Goal: Find specific page/section: Find specific page/section

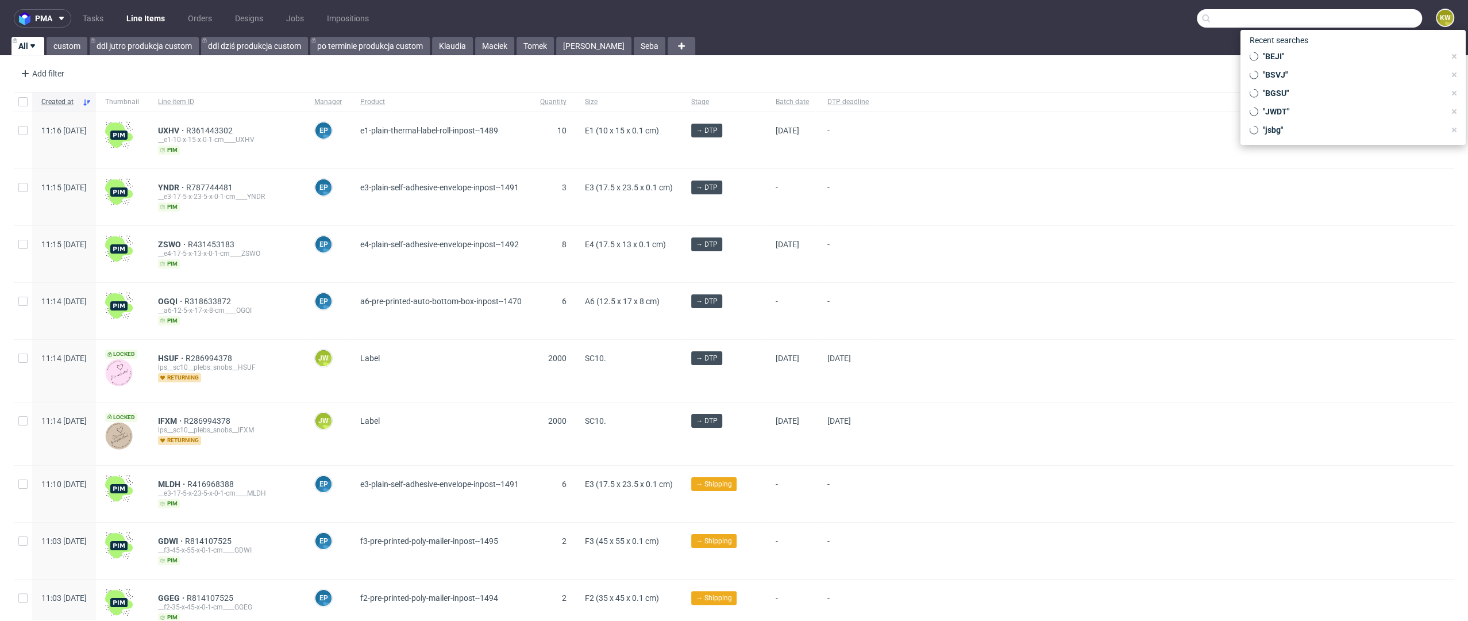
click at [1357, 18] on input "text" at bounding box center [1309, 18] width 225 height 18
paste input "ZVYB"
type input "ZVYB"
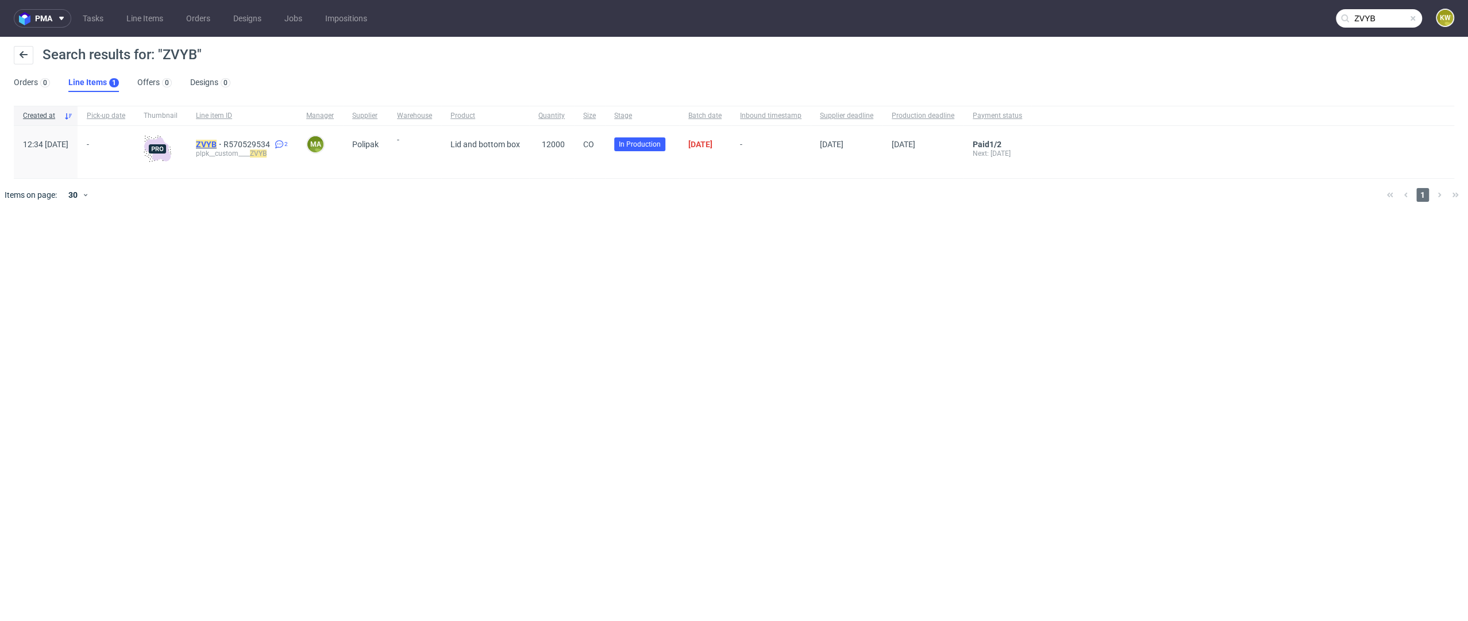
click at [217, 143] on mark "ZVYB" at bounding box center [206, 144] width 21 height 9
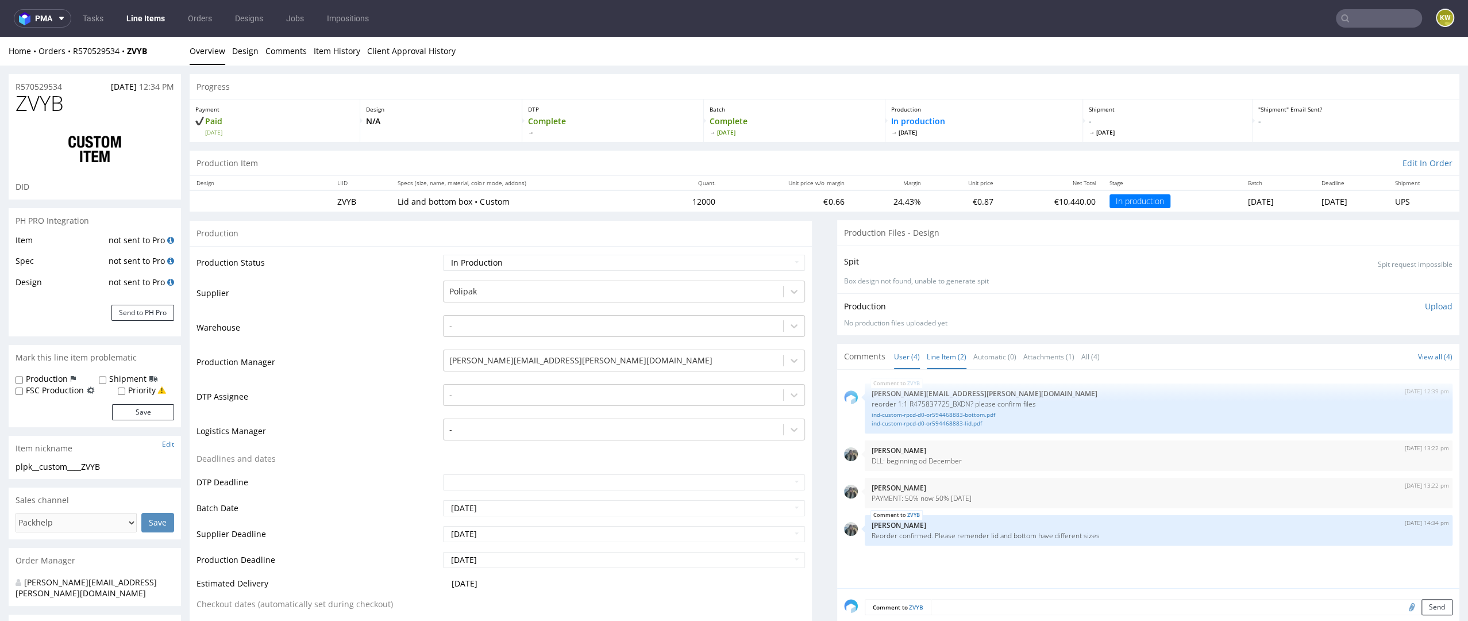
click at [940, 353] on link "Line Item (2)" at bounding box center [947, 356] width 40 height 25
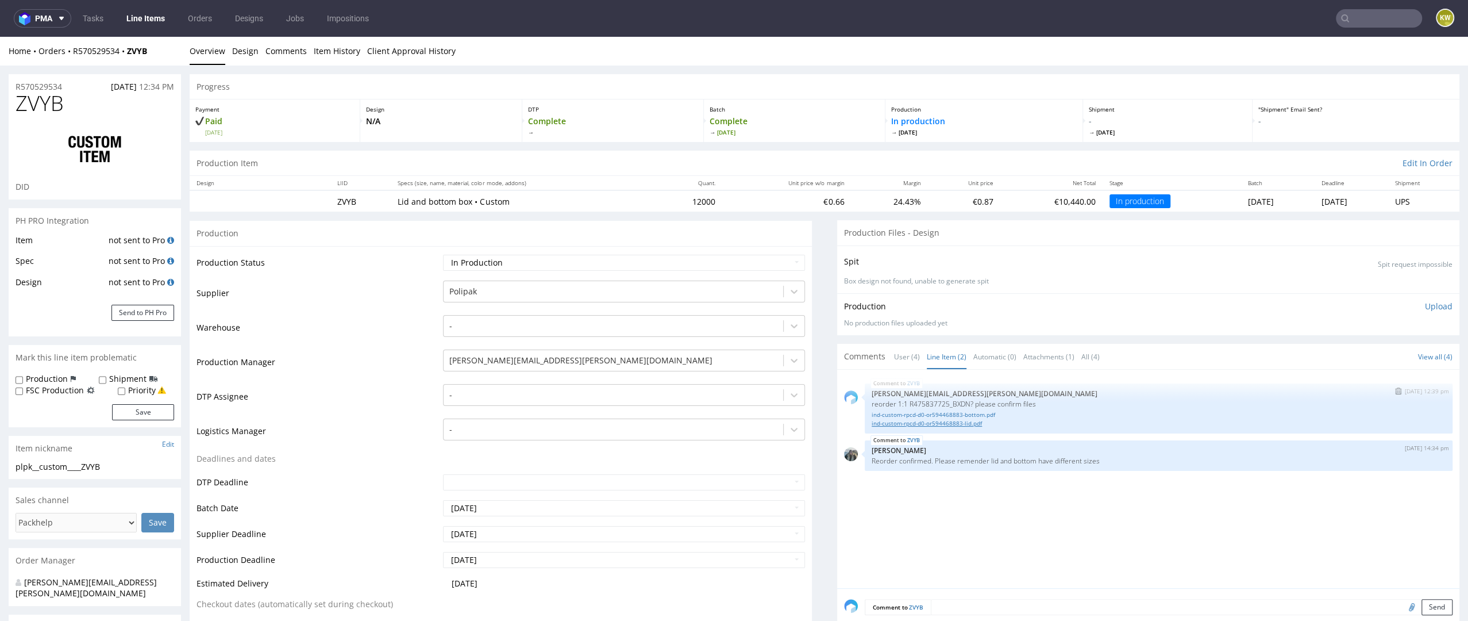
click at [938, 423] on link "ind-custom-rpcd-d0-or594468883-lid.pdf" at bounding box center [1159, 423] width 574 height 9
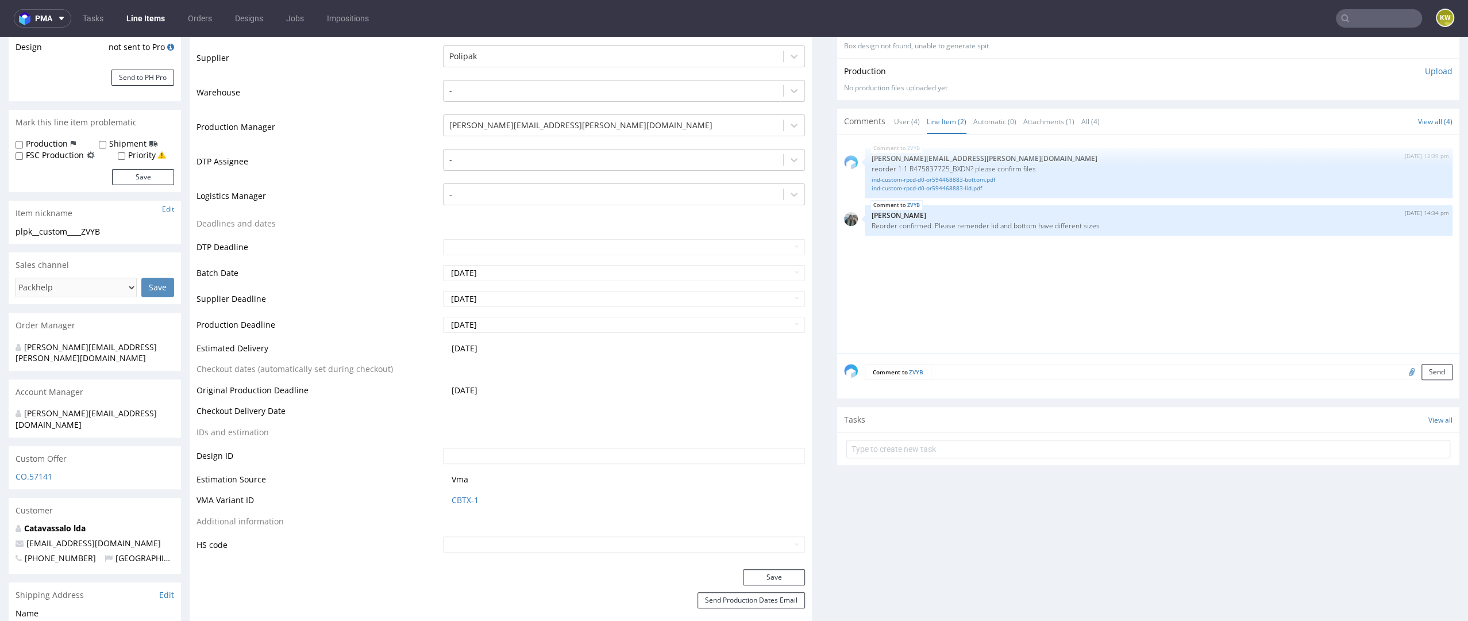
scroll to position [226, 0]
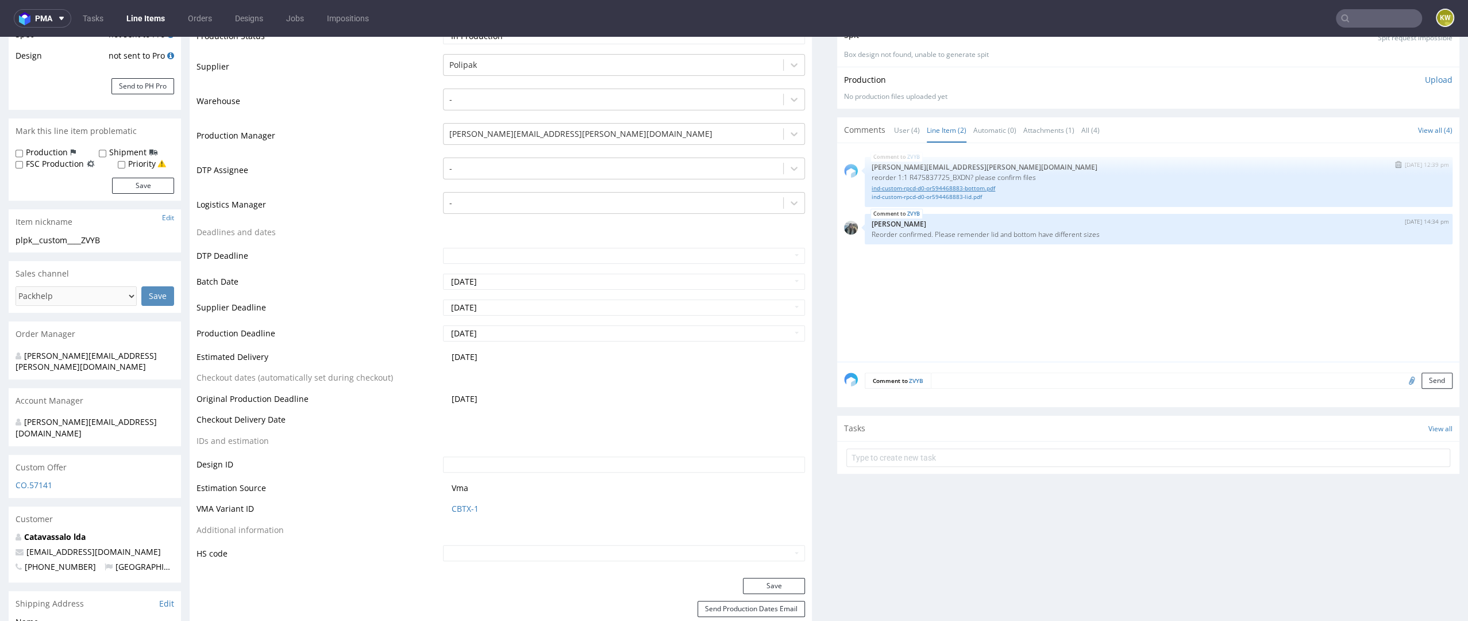
click at [955, 185] on link "ind-custom-rpcd-d0-or594468883-bottom.pdf" at bounding box center [1159, 188] width 574 height 9
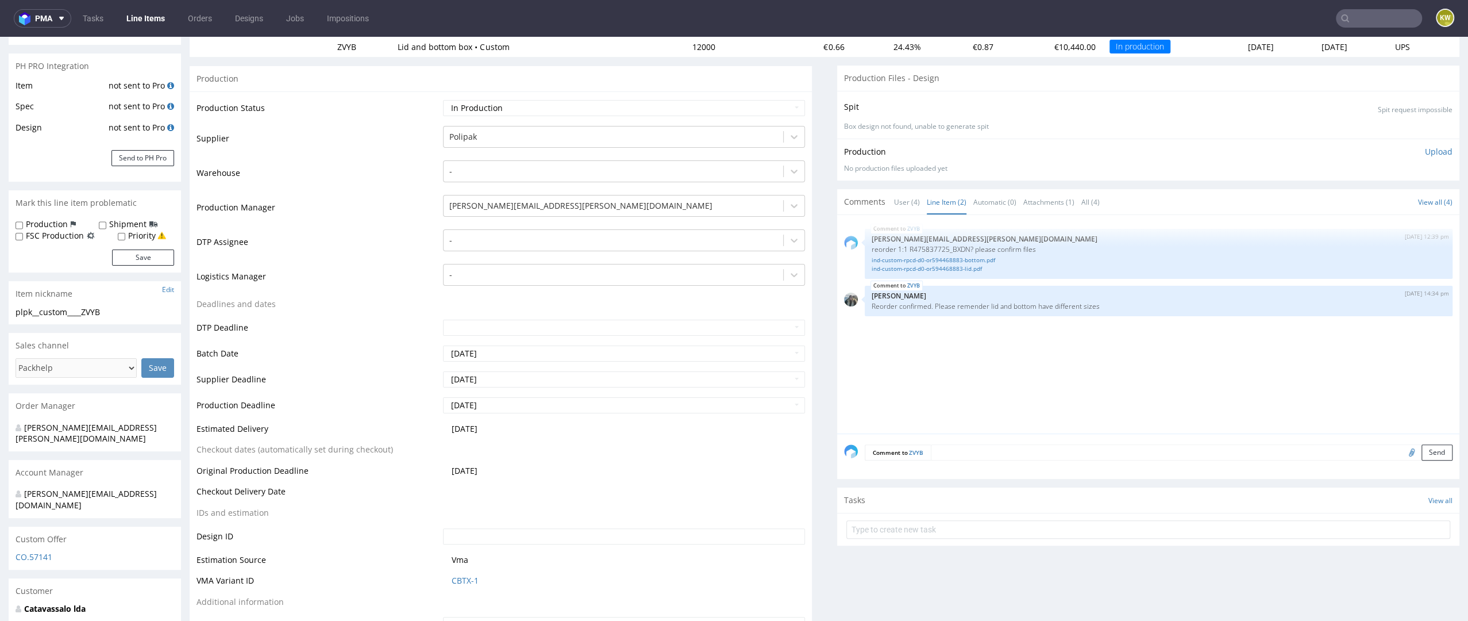
scroll to position [0, 0]
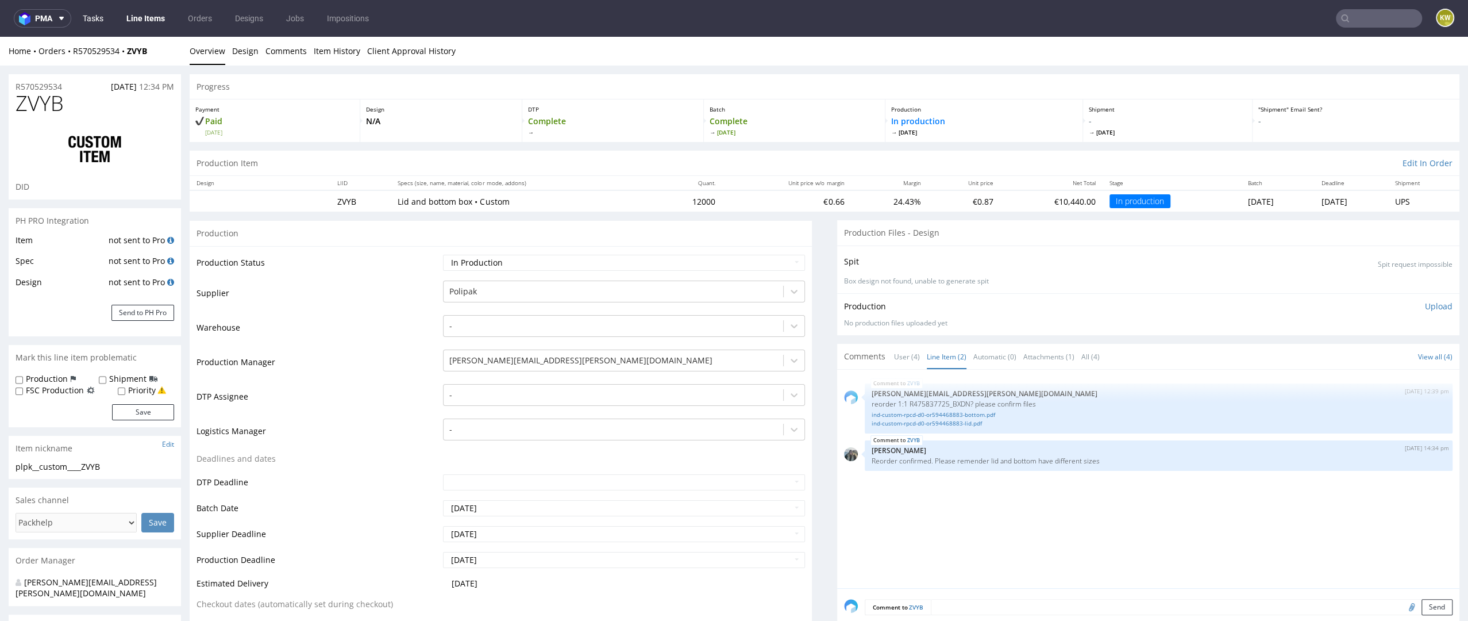
click at [86, 17] on link "Tasks" at bounding box center [93, 18] width 34 height 18
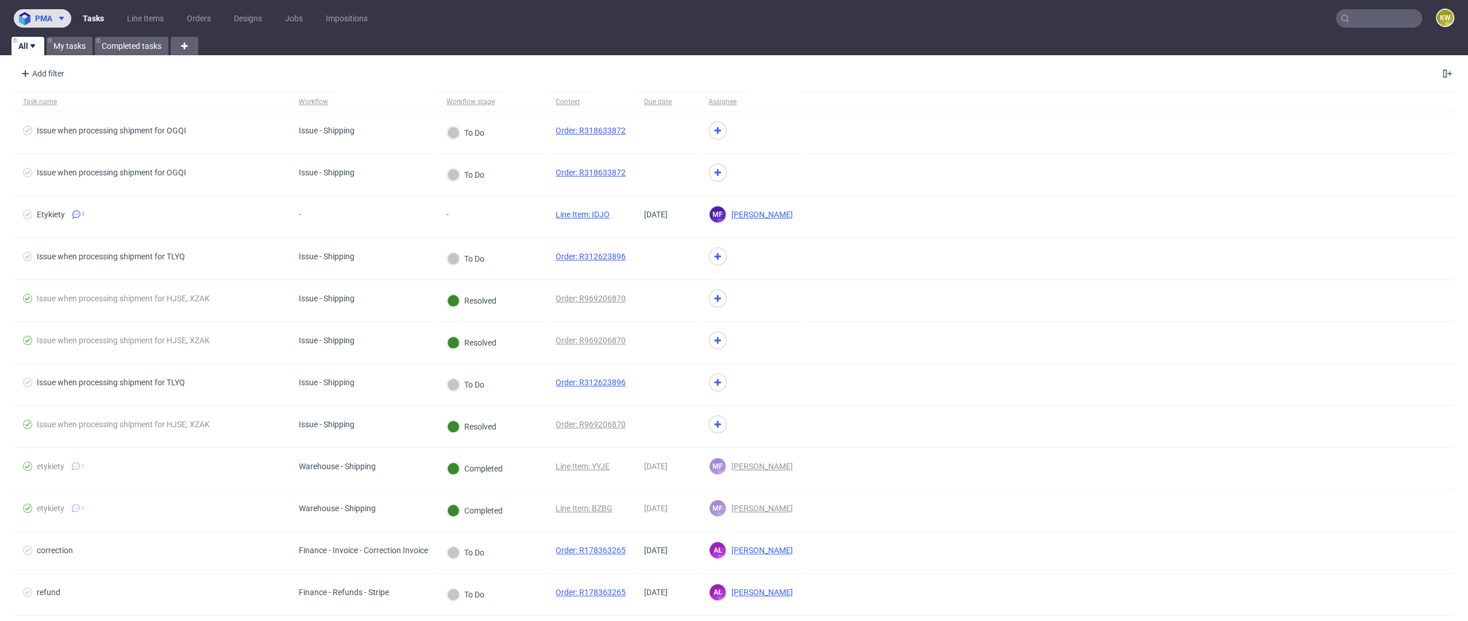
click at [60, 25] on button "pma" at bounding box center [42, 18] width 57 height 18
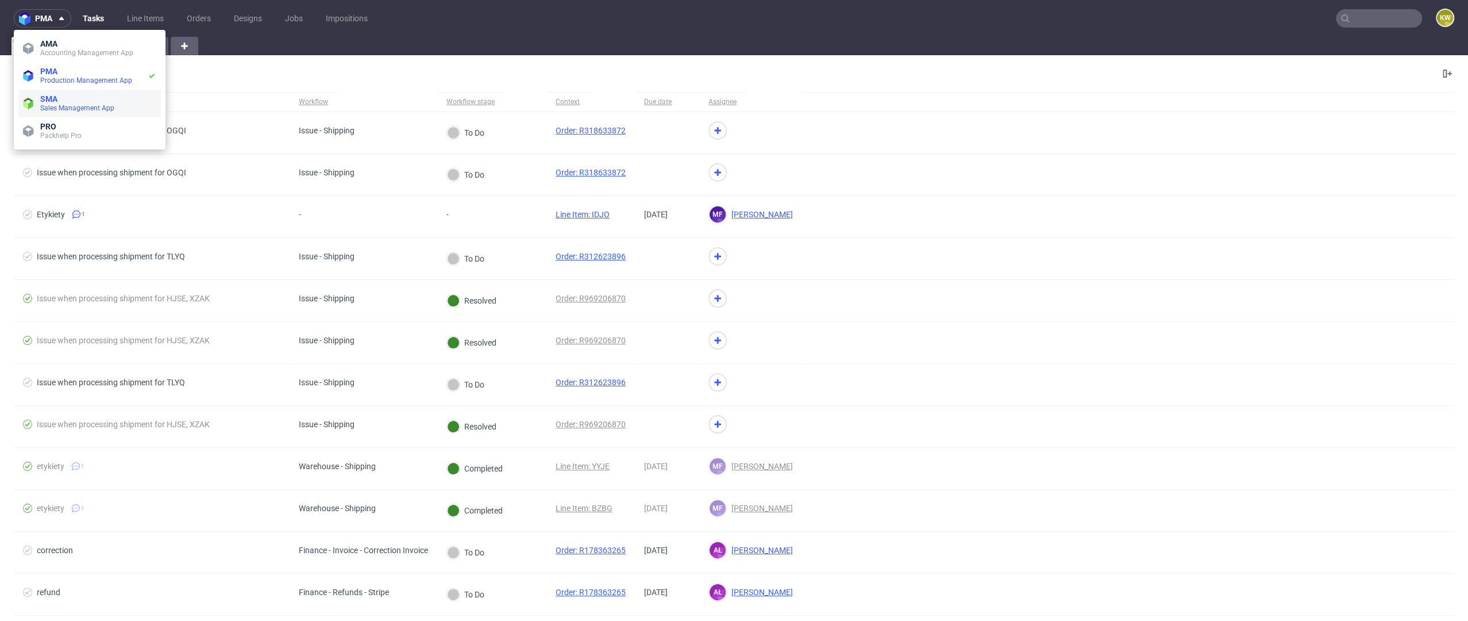
click at [57, 105] on span "Sales Management App" at bounding box center [77, 108] width 74 height 8
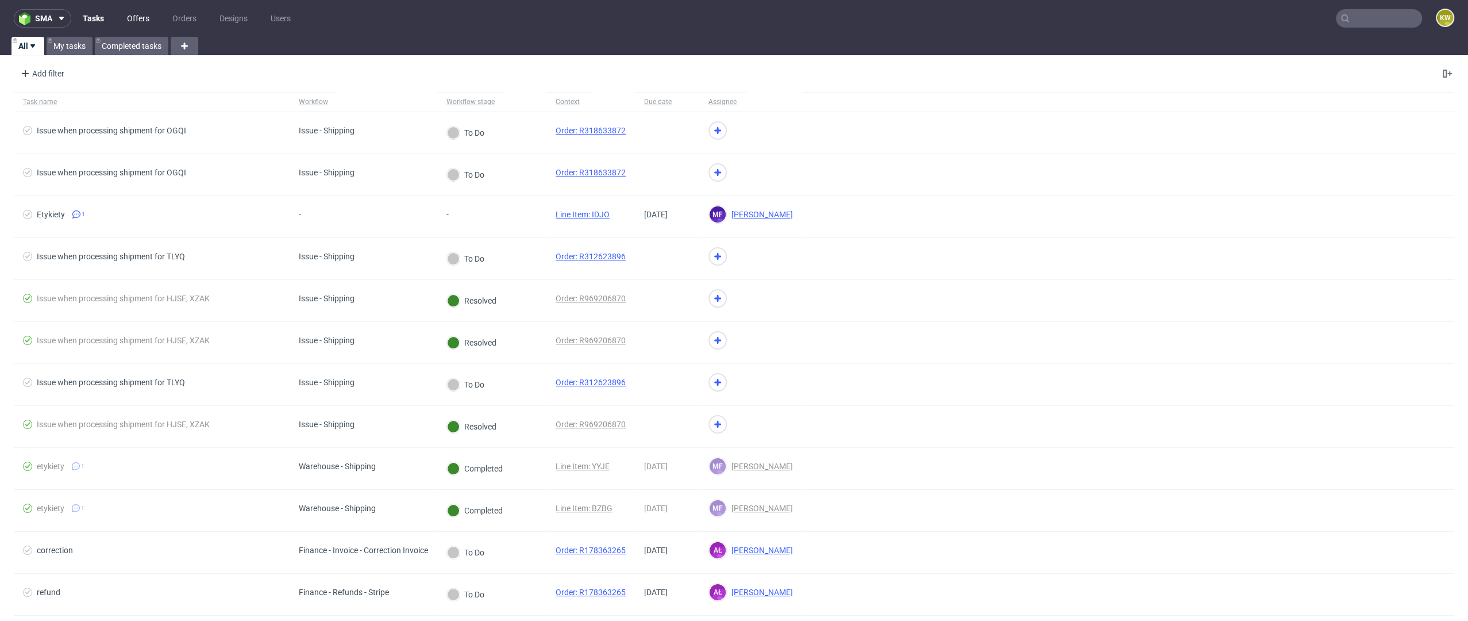
click at [147, 21] on link "Offers" at bounding box center [138, 18] width 36 height 18
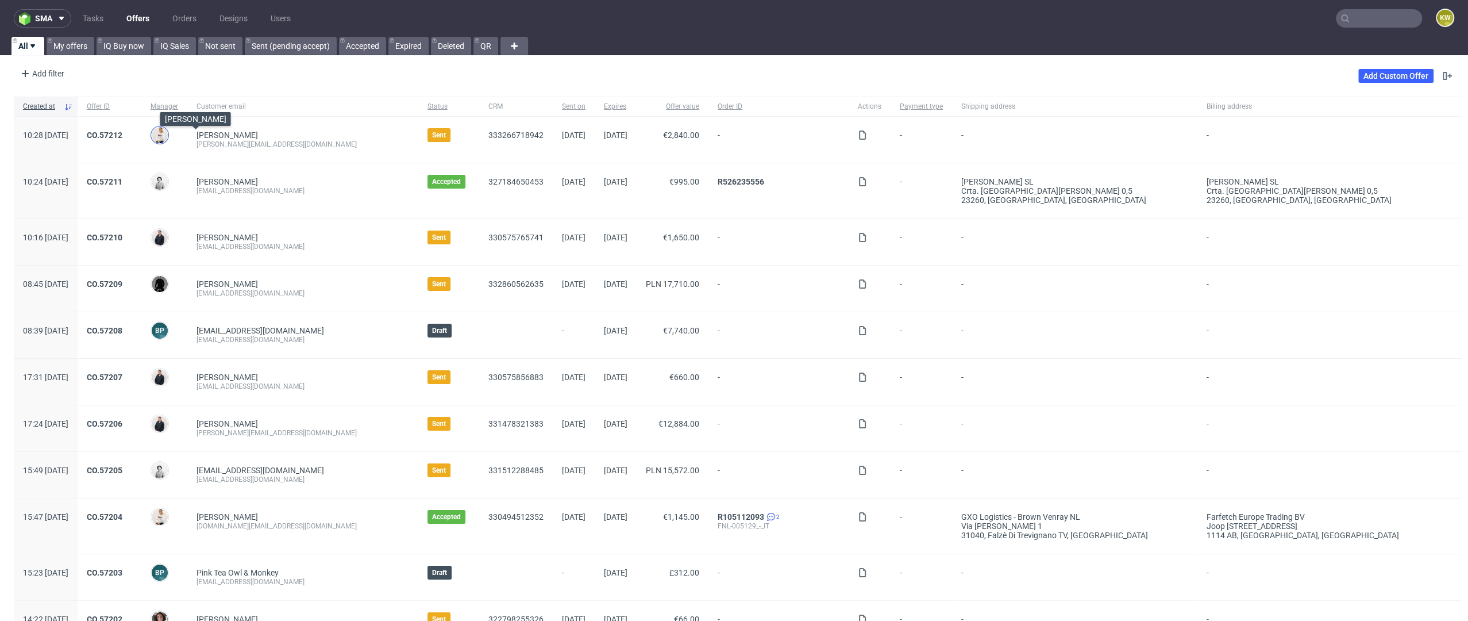
click at [168, 133] on img at bounding box center [160, 135] width 16 height 16
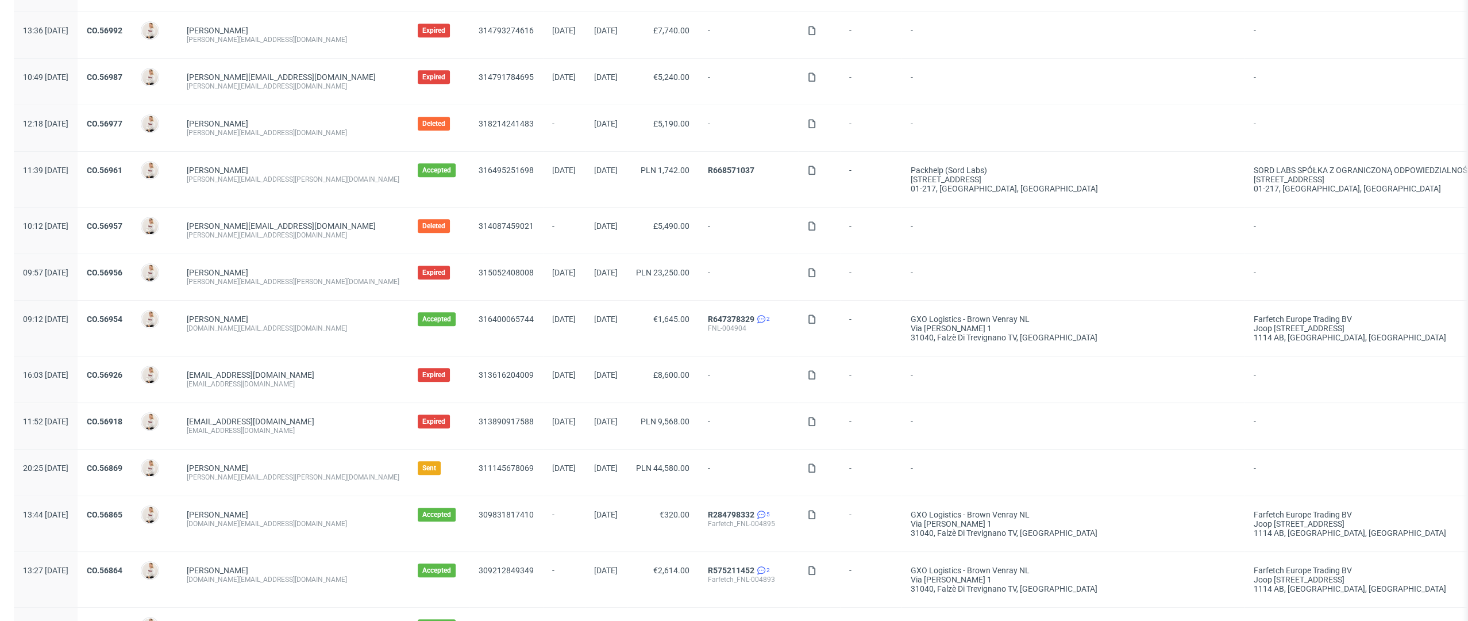
scroll to position [1006, 0]
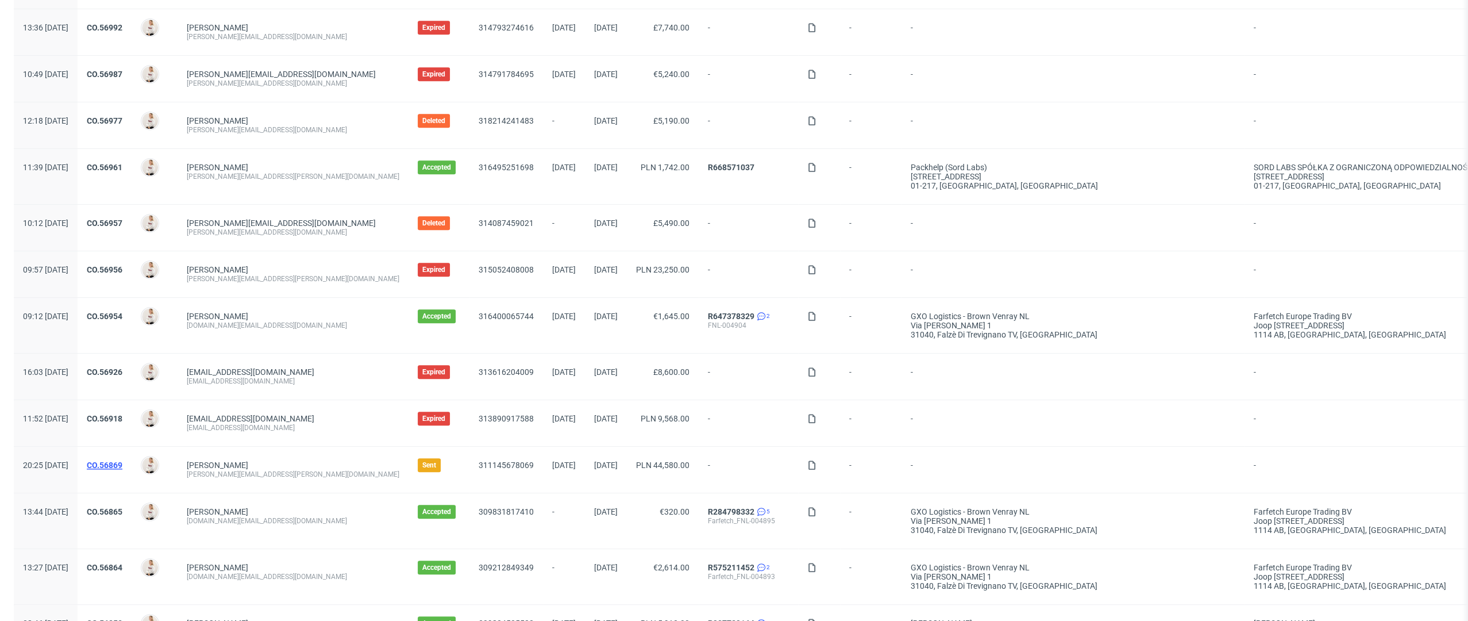
click at [122, 460] on link "CO.56869" at bounding box center [105, 464] width 36 height 9
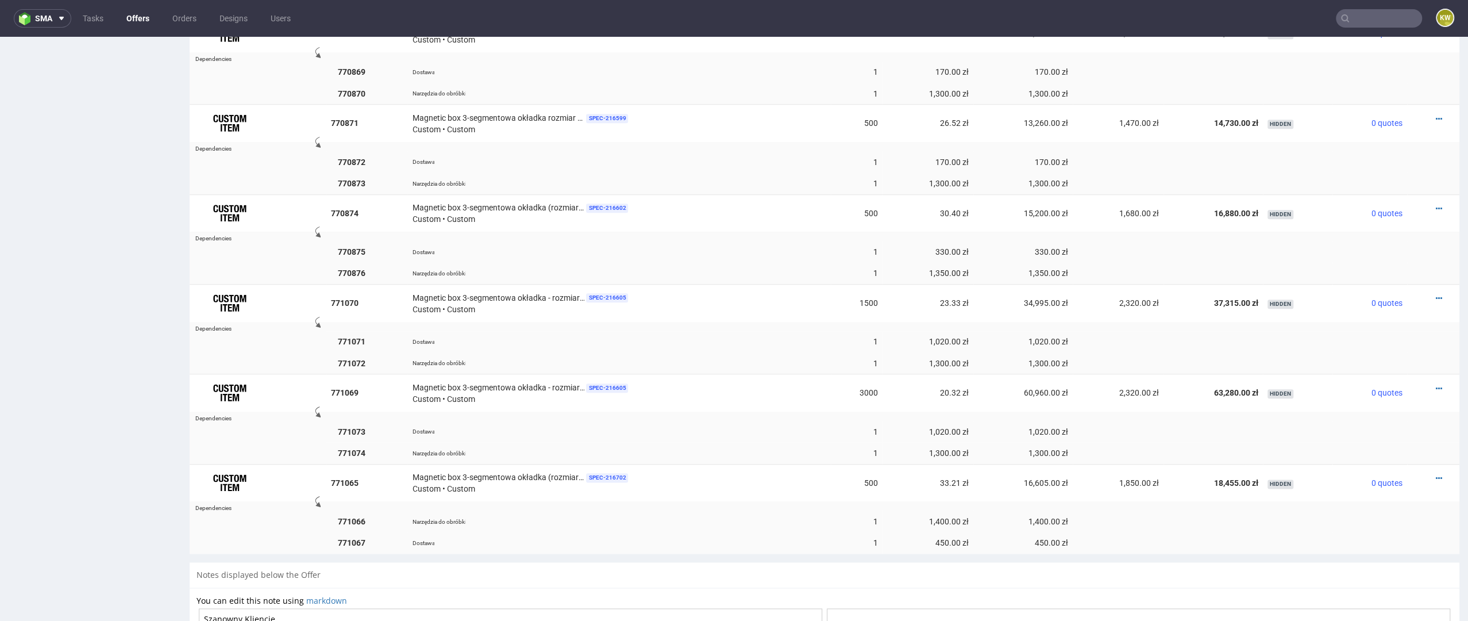
scroll to position [1242, 0]
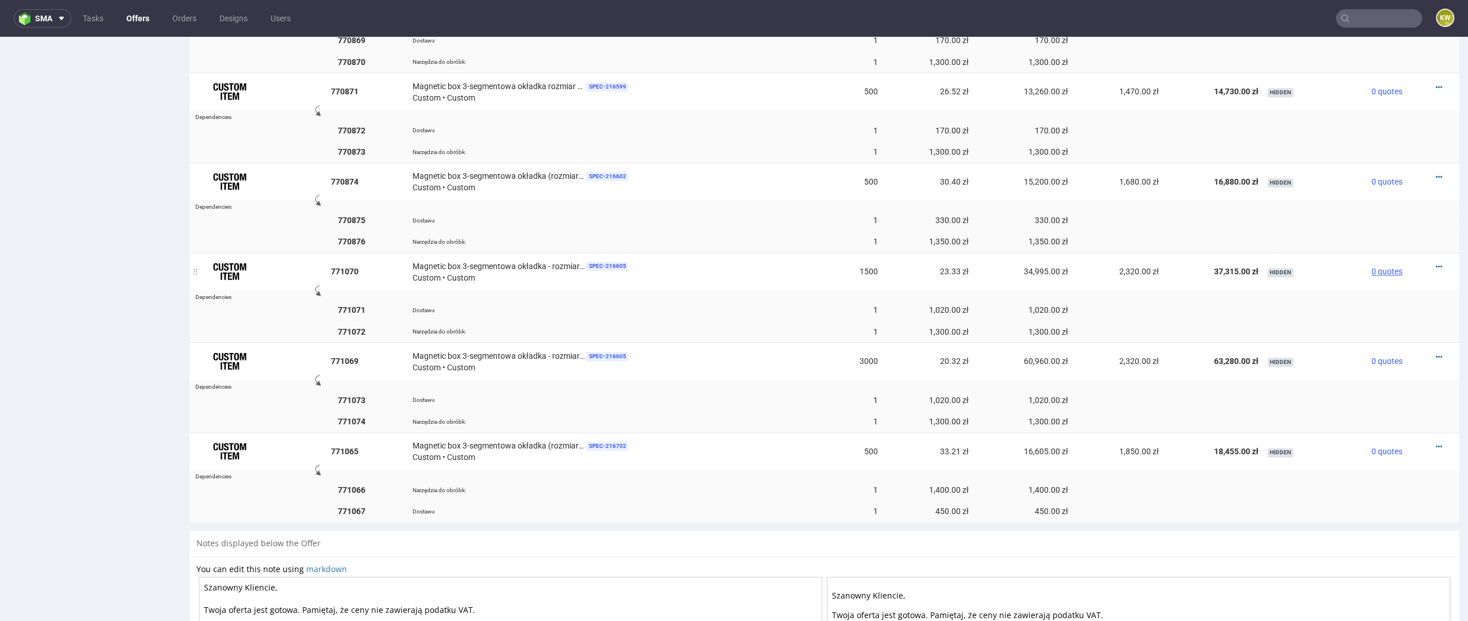
click at [1378, 269] on span "0 quotes" at bounding box center [1387, 271] width 31 height 9
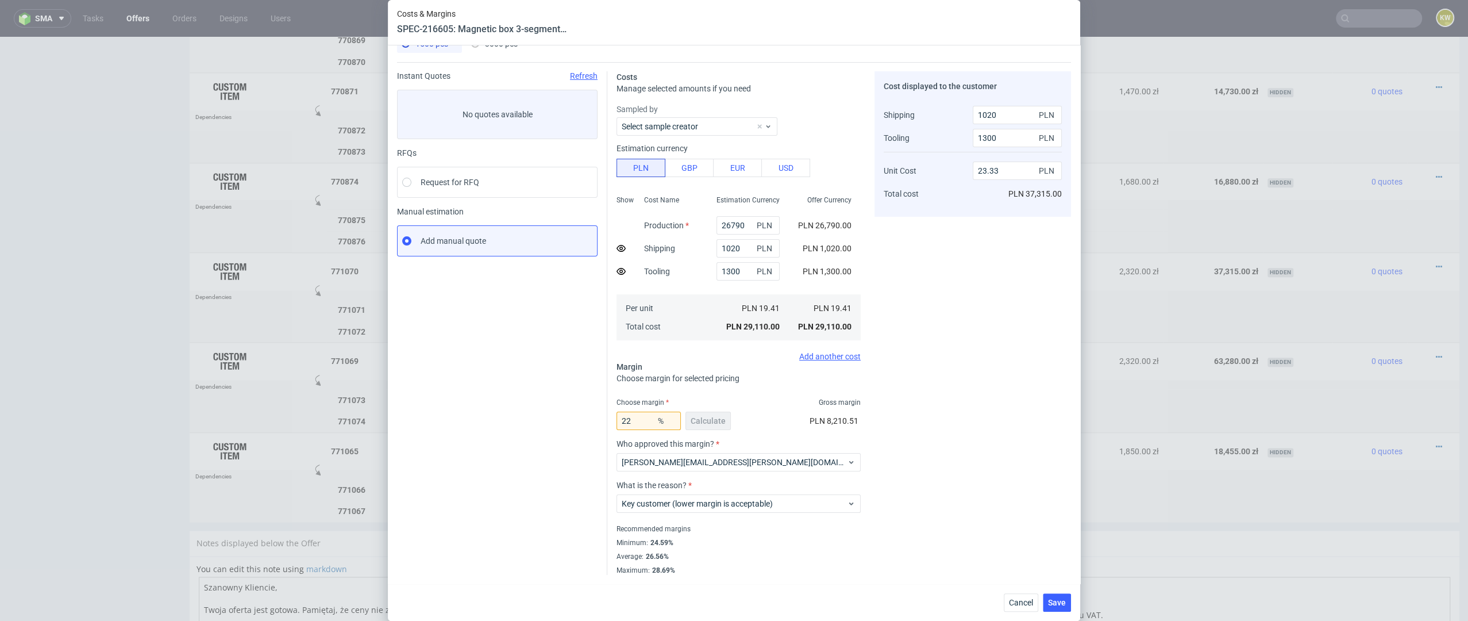
scroll to position [0, 0]
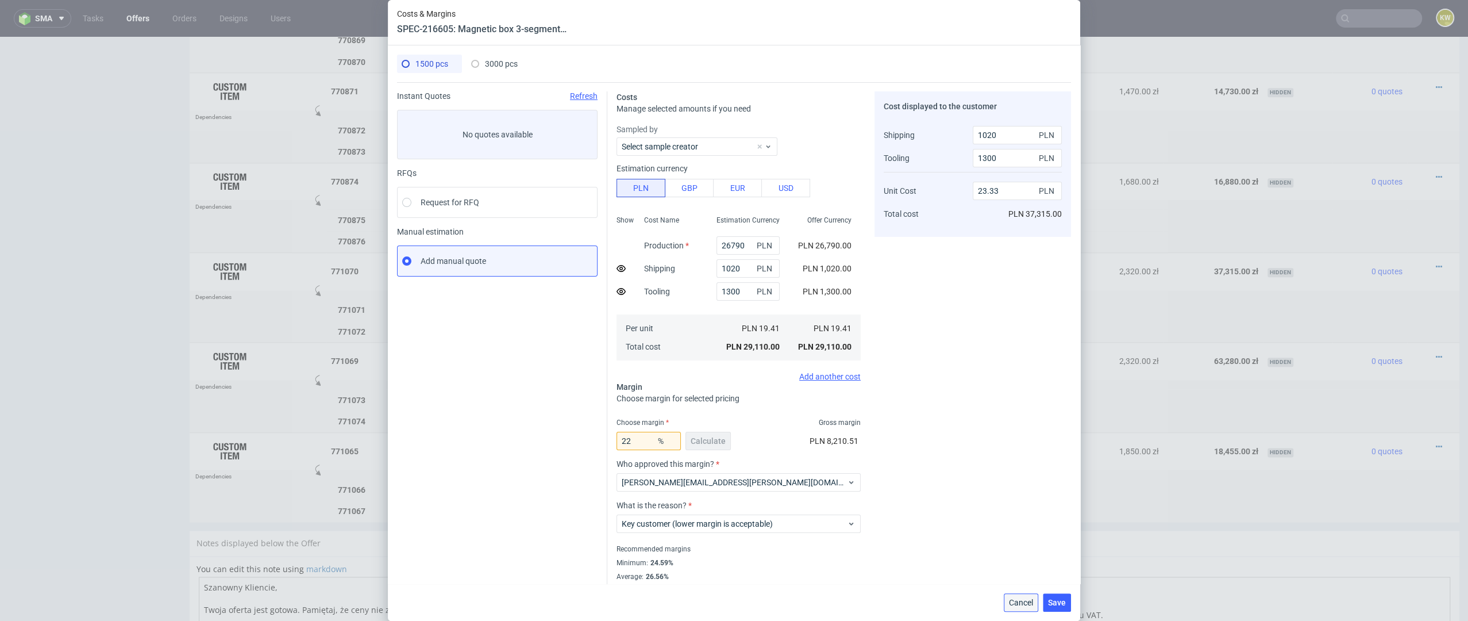
click at [1019, 599] on span "Cancel" at bounding box center [1021, 602] width 24 height 8
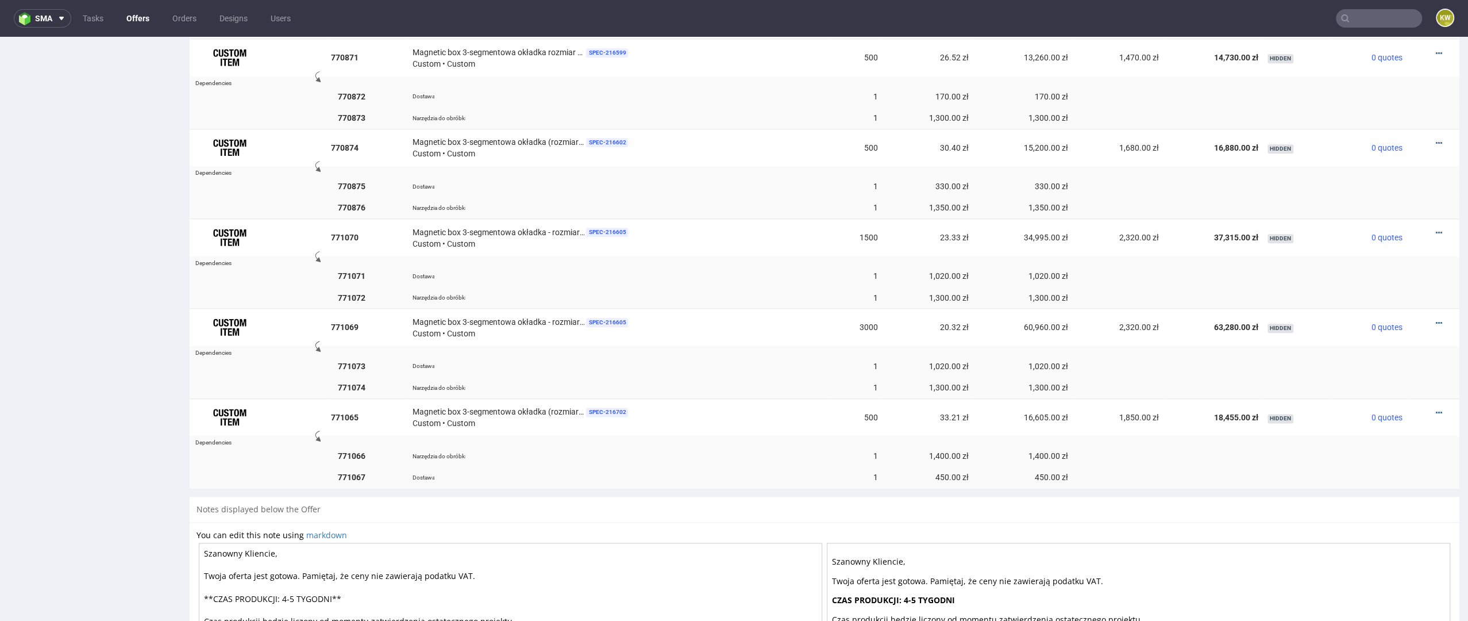
scroll to position [1277, 0]
click at [1376, 321] on span "0 quotes" at bounding box center [1387, 325] width 31 height 9
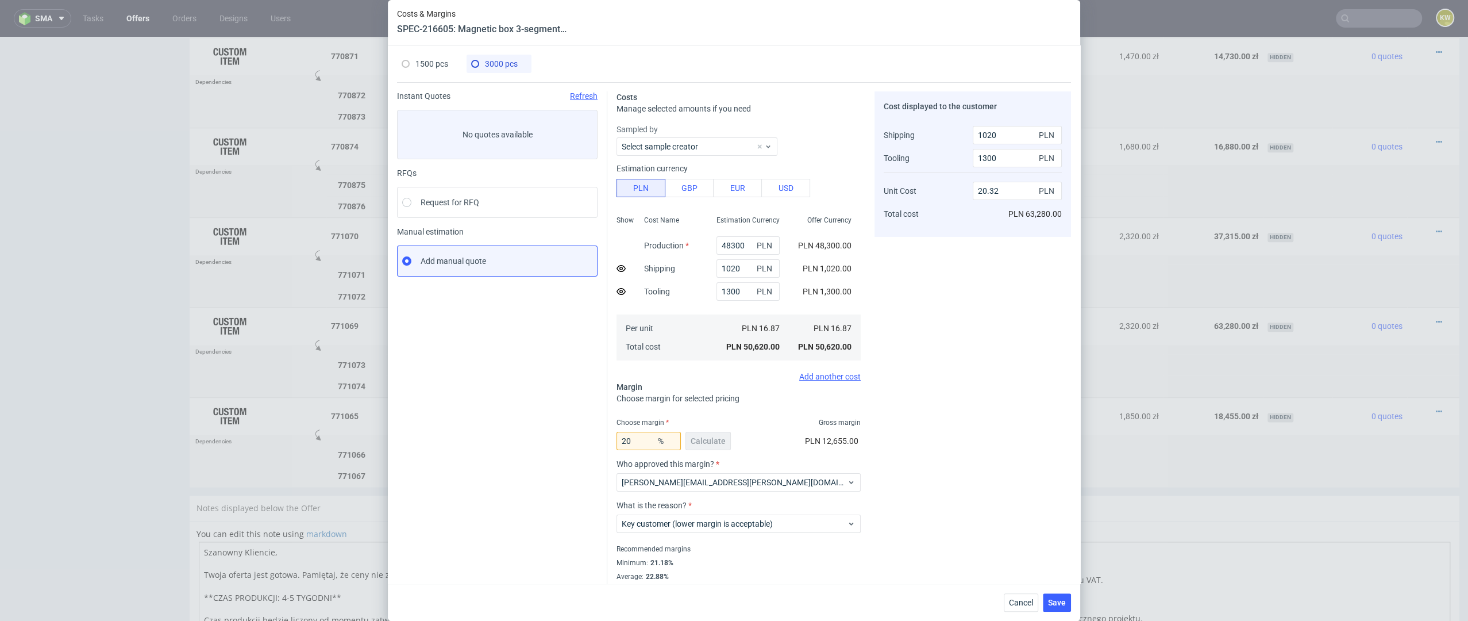
scroll to position [20, 0]
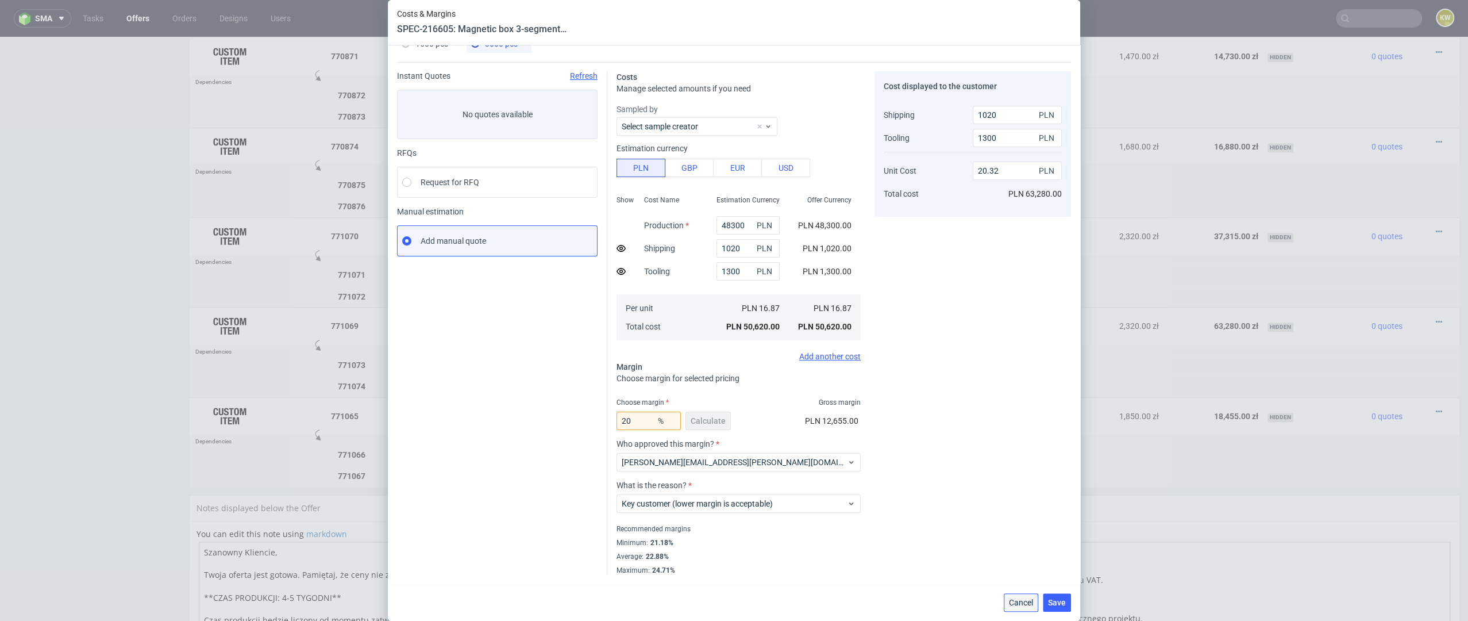
drag, startPoint x: 1019, startPoint y: 603, endPoint x: 1019, endPoint y: 565, distance: 37.3
click at [1019, 602] on span "Cancel" at bounding box center [1021, 602] width 24 height 8
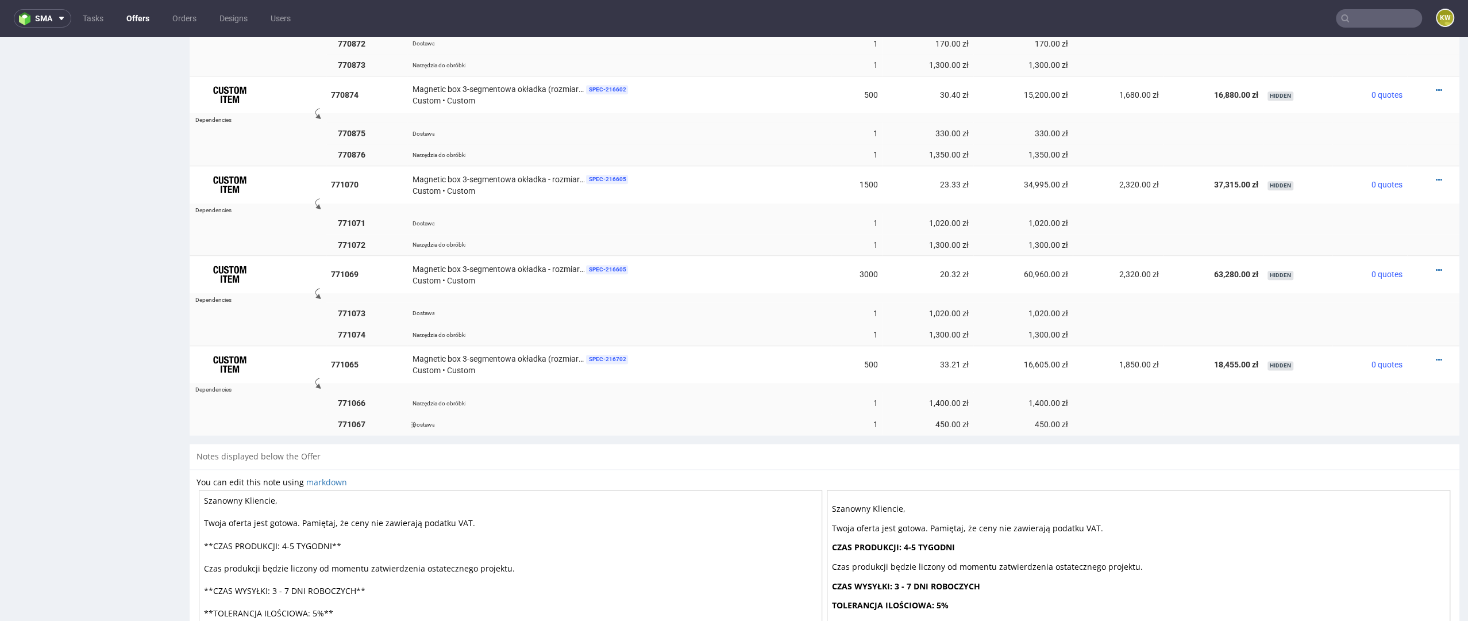
scroll to position [1345, 0]
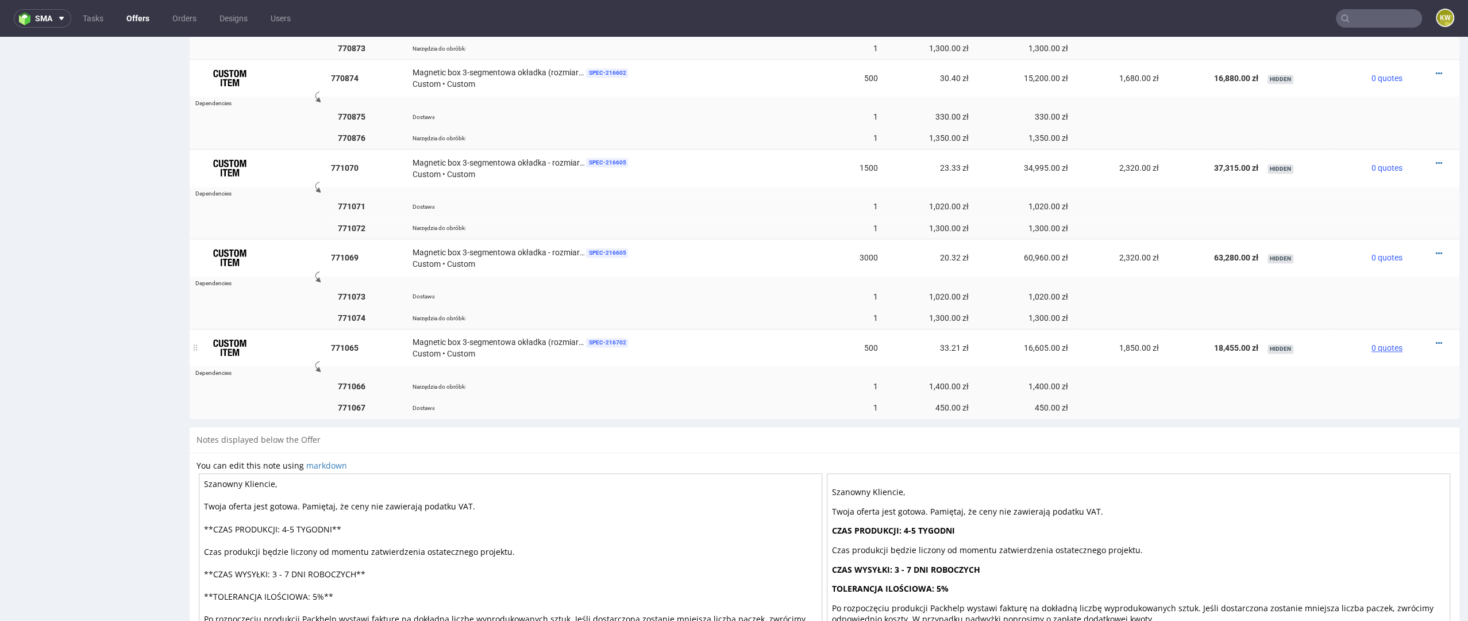
click at [1379, 344] on span "0 quotes" at bounding box center [1387, 347] width 31 height 9
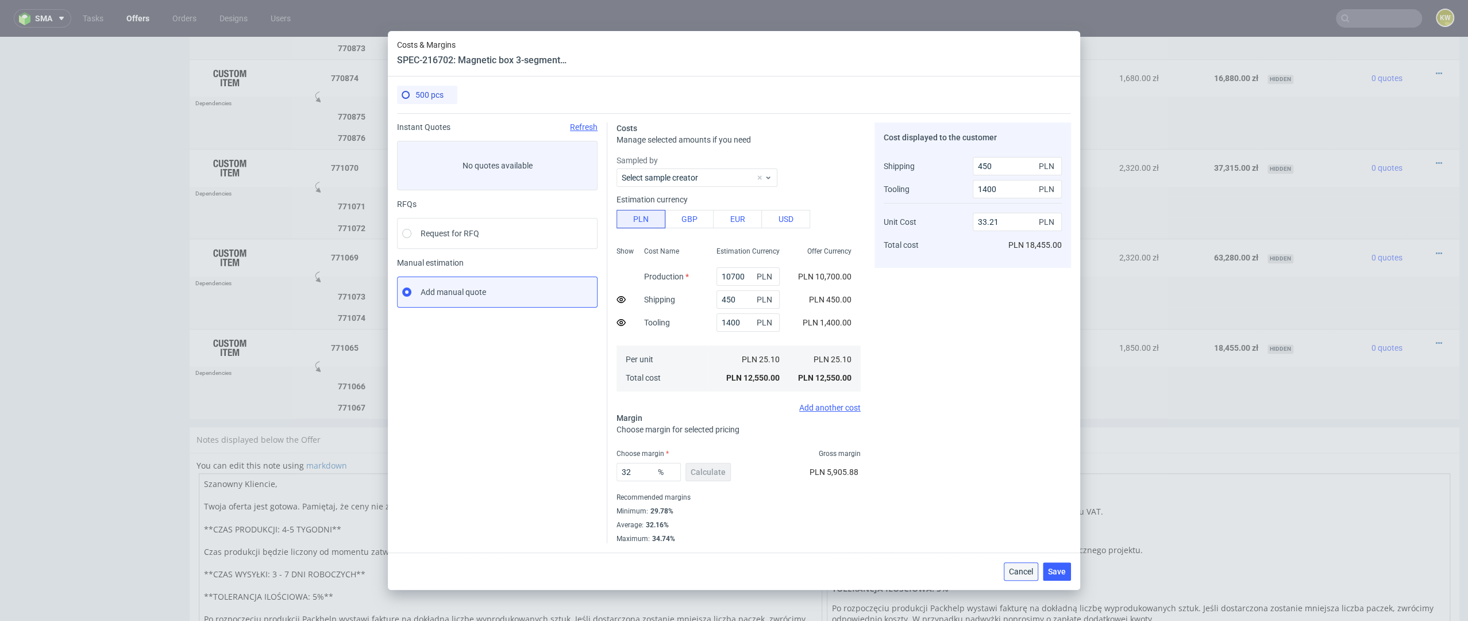
click at [1023, 574] on span "Cancel" at bounding box center [1021, 571] width 24 height 8
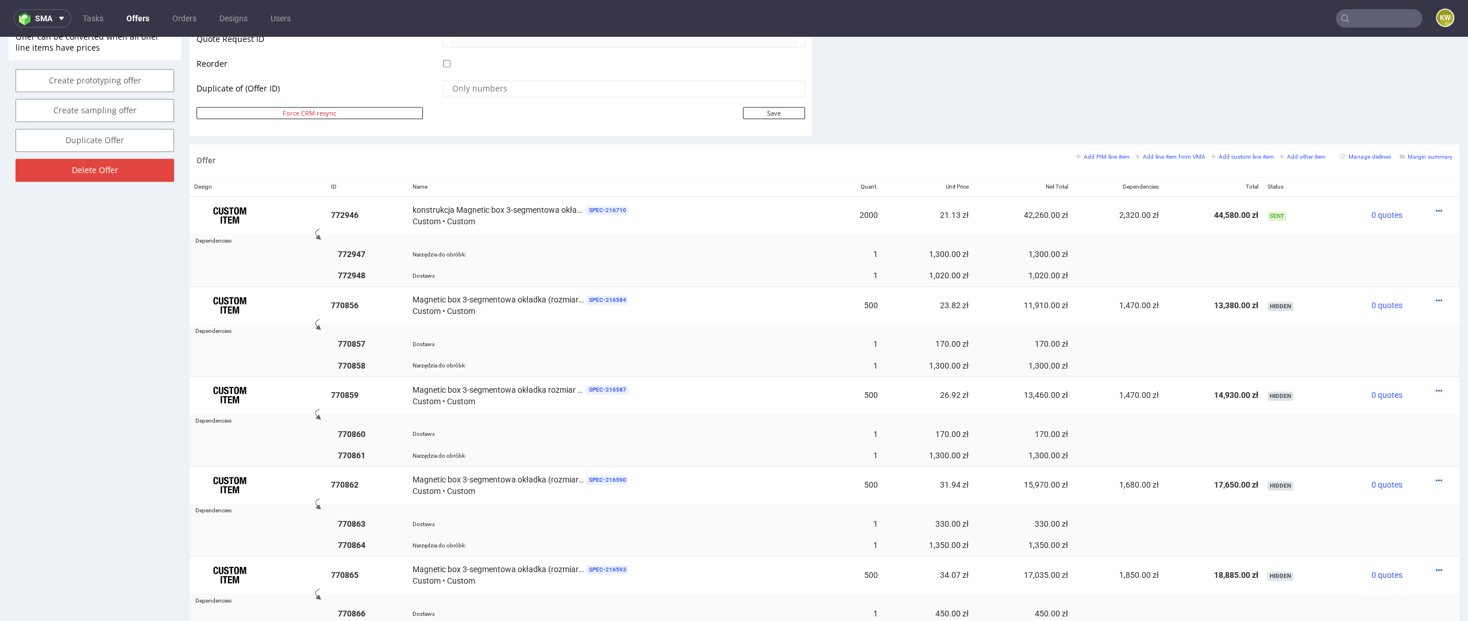
scroll to position [571, 0]
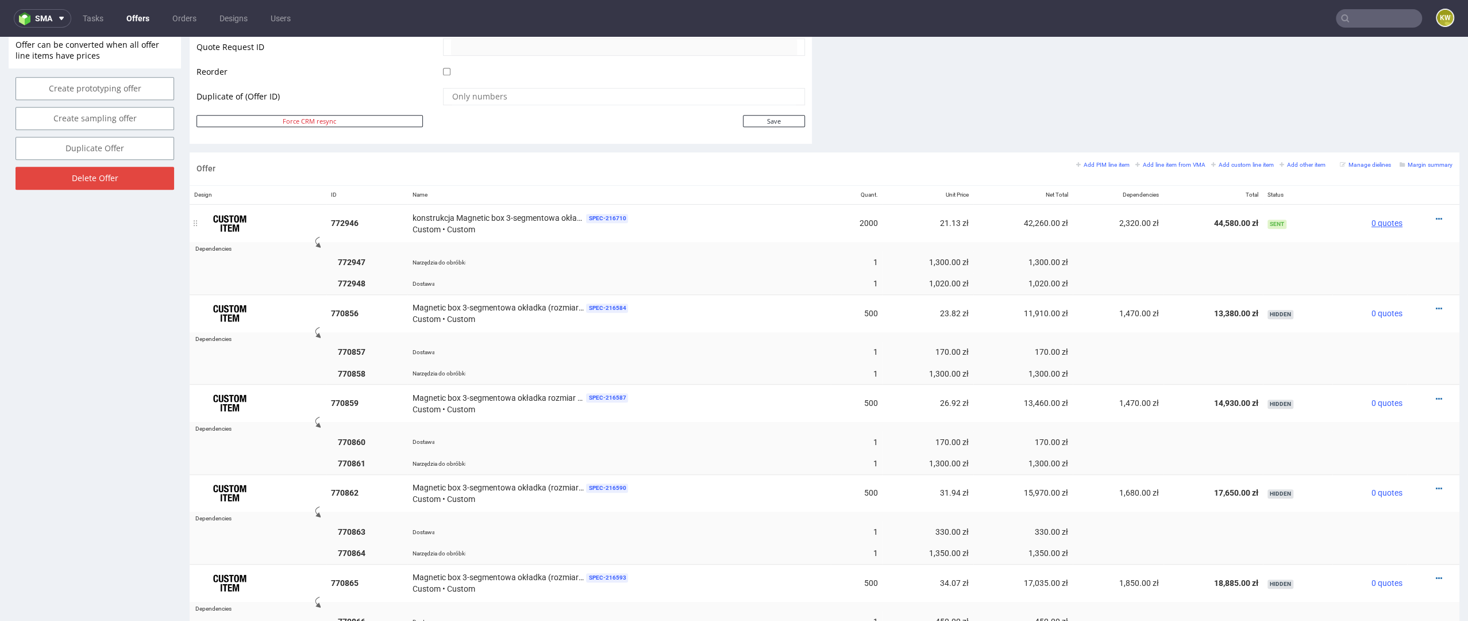
click at [1373, 220] on span "0 quotes" at bounding box center [1387, 222] width 31 height 9
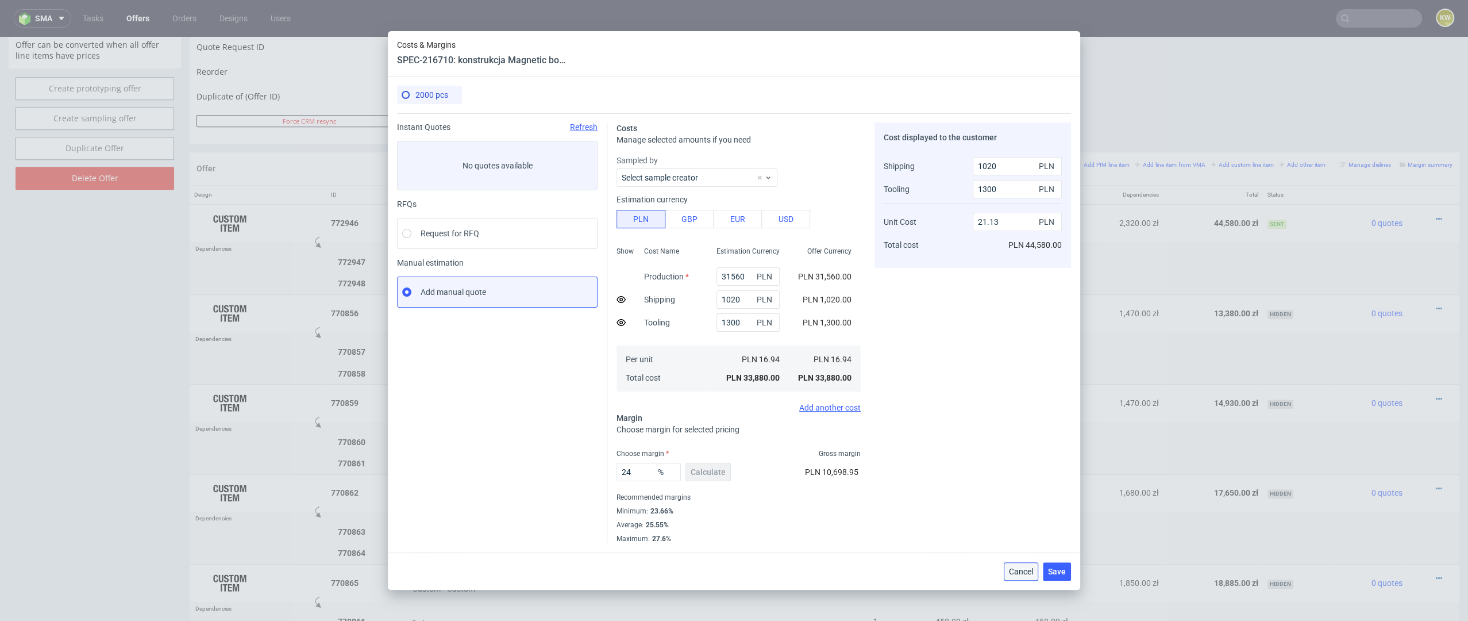
click at [1014, 572] on span "Cancel" at bounding box center [1021, 571] width 24 height 8
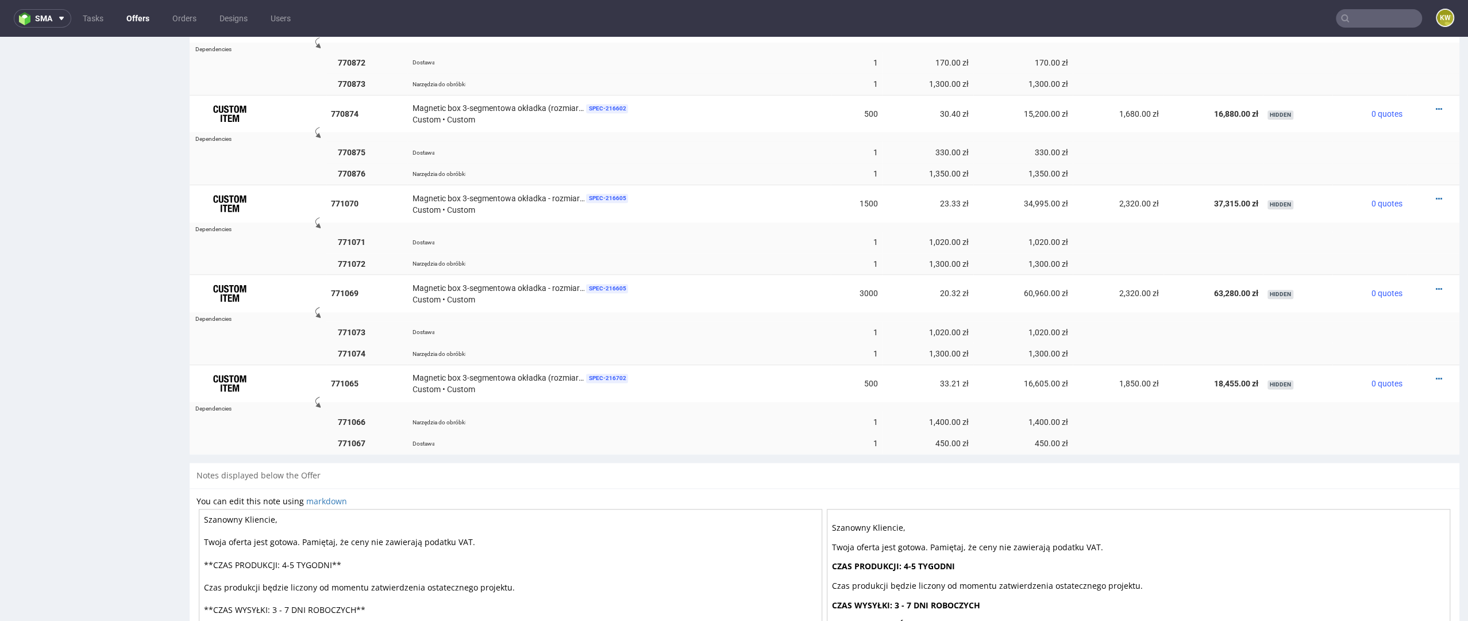
scroll to position [1286, 0]
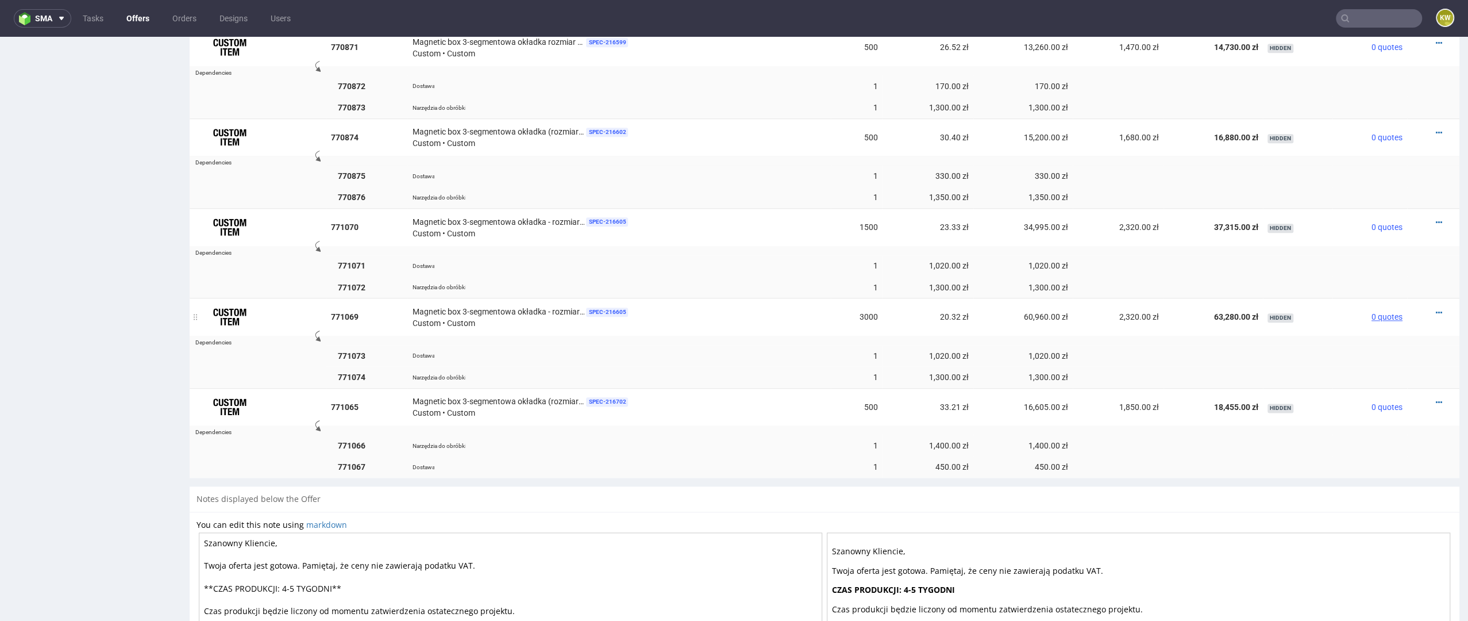
click at [1373, 312] on span "0 quotes" at bounding box center [1387, 316] width 31 height 9
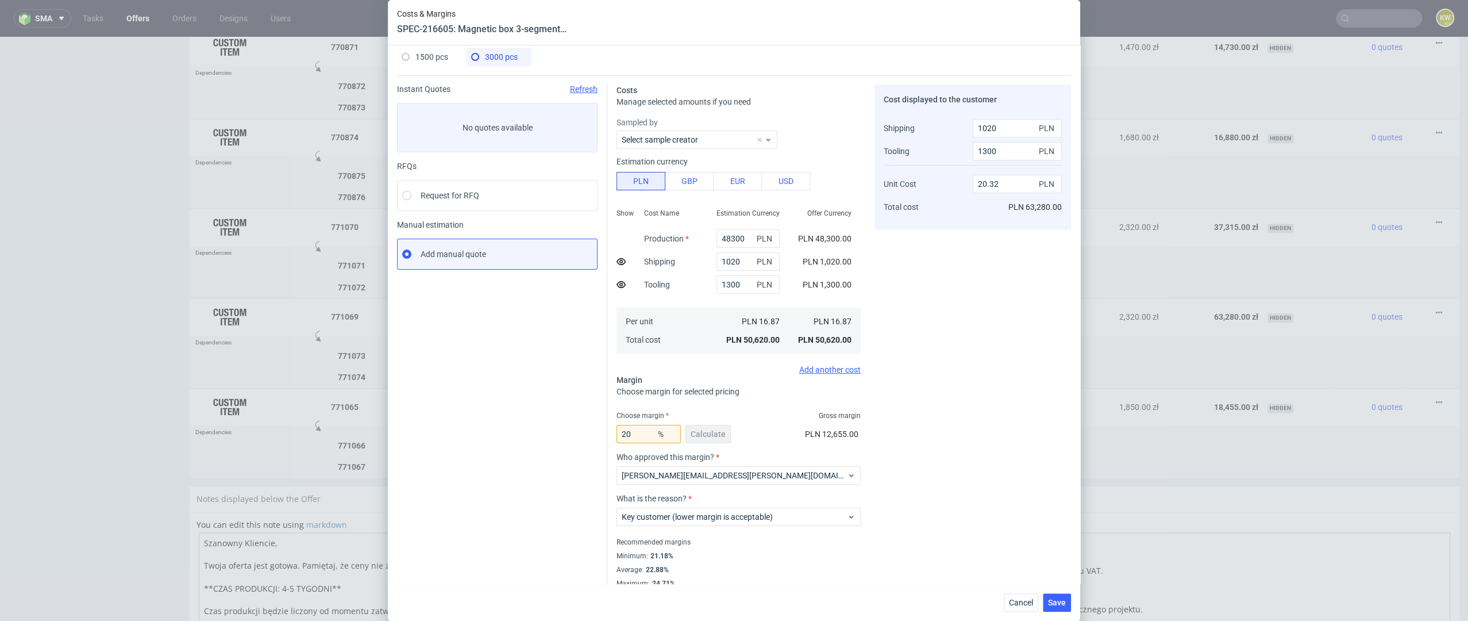
scroll to position [0, 0]
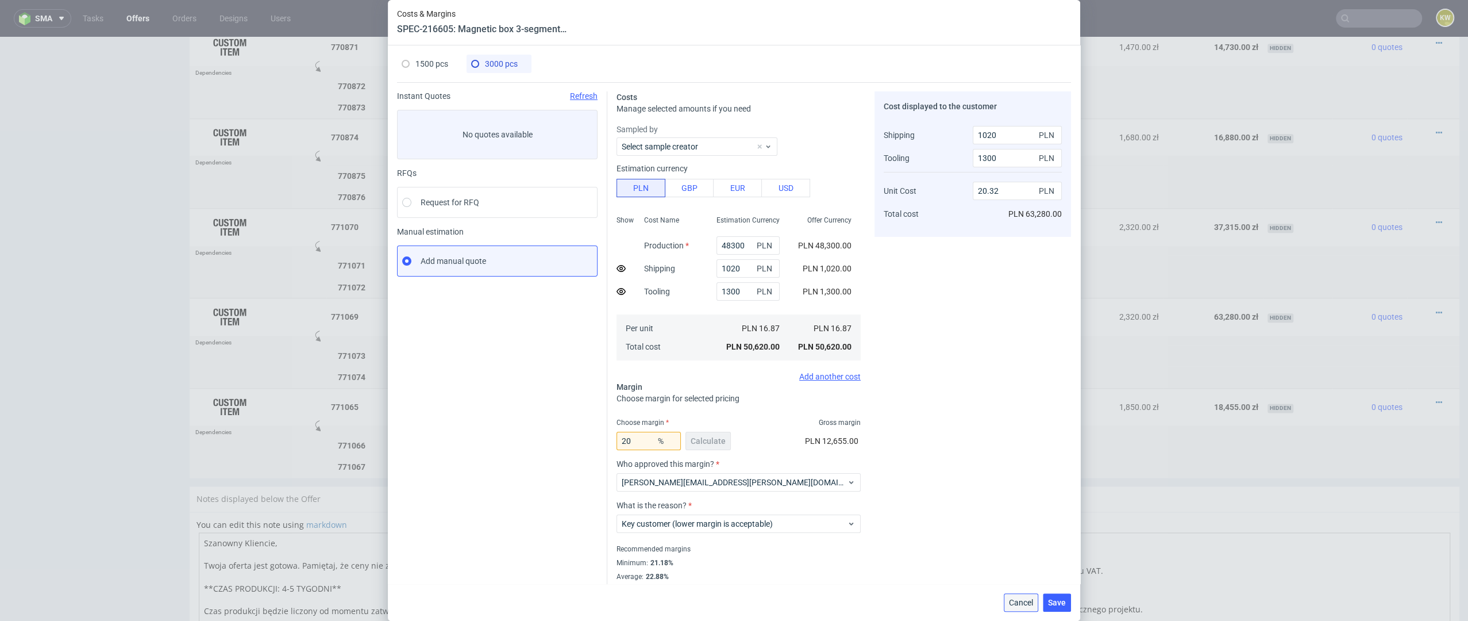
click at [1015, 596] on button "Cancel" at bounding box center [1021, 602] width 34 height 18
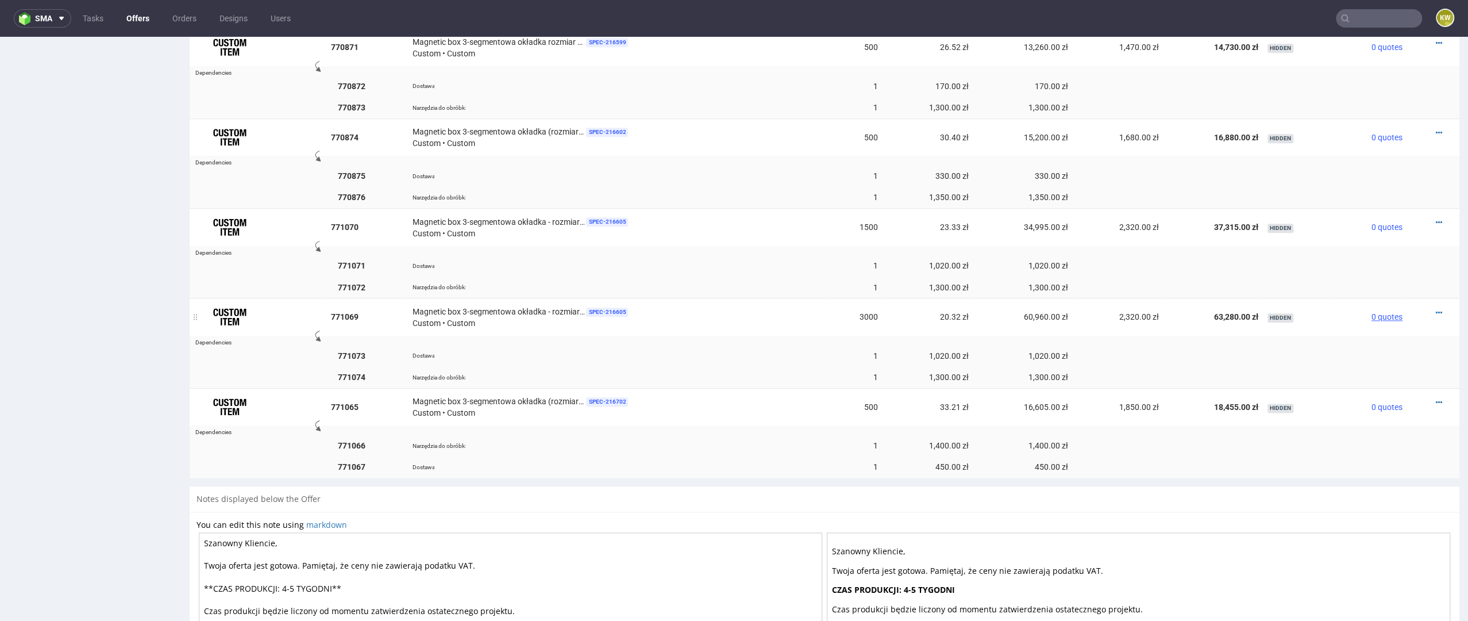
click at [1375, 312] on span "0 quotes" at bounding box center [1387, 316] width 31 height 9
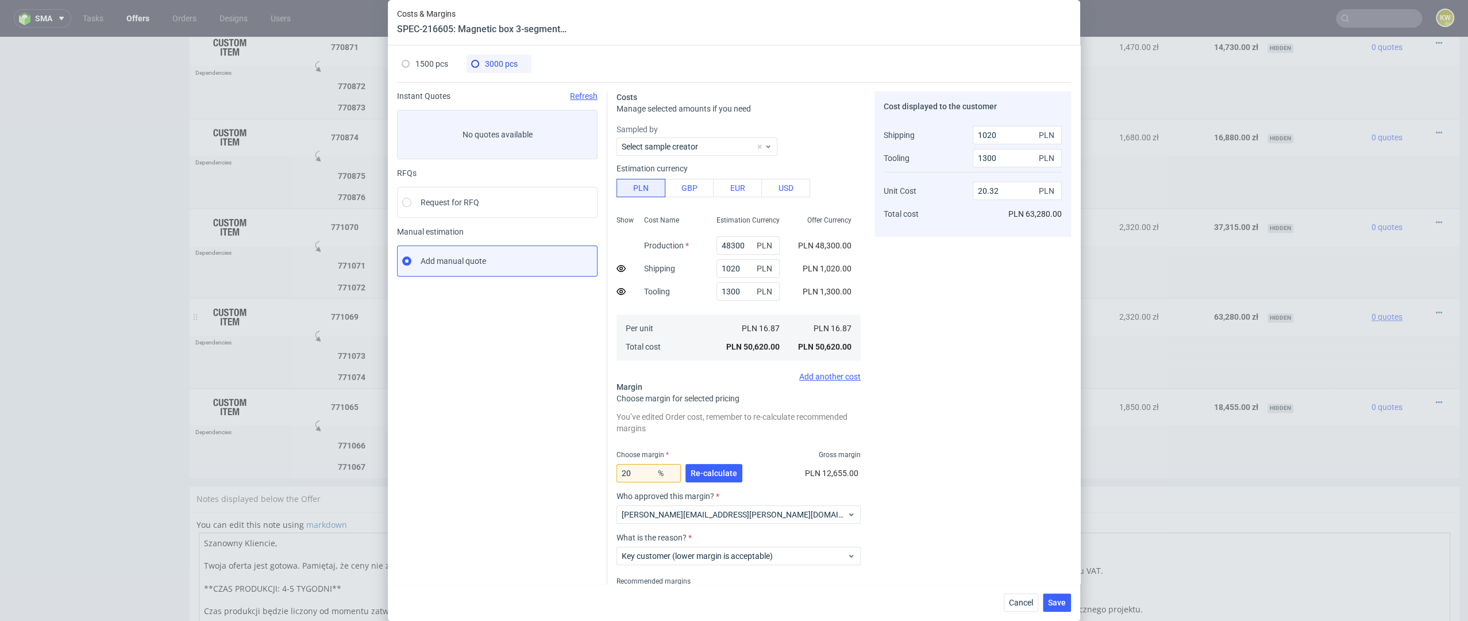
scroll to position [52, 0]
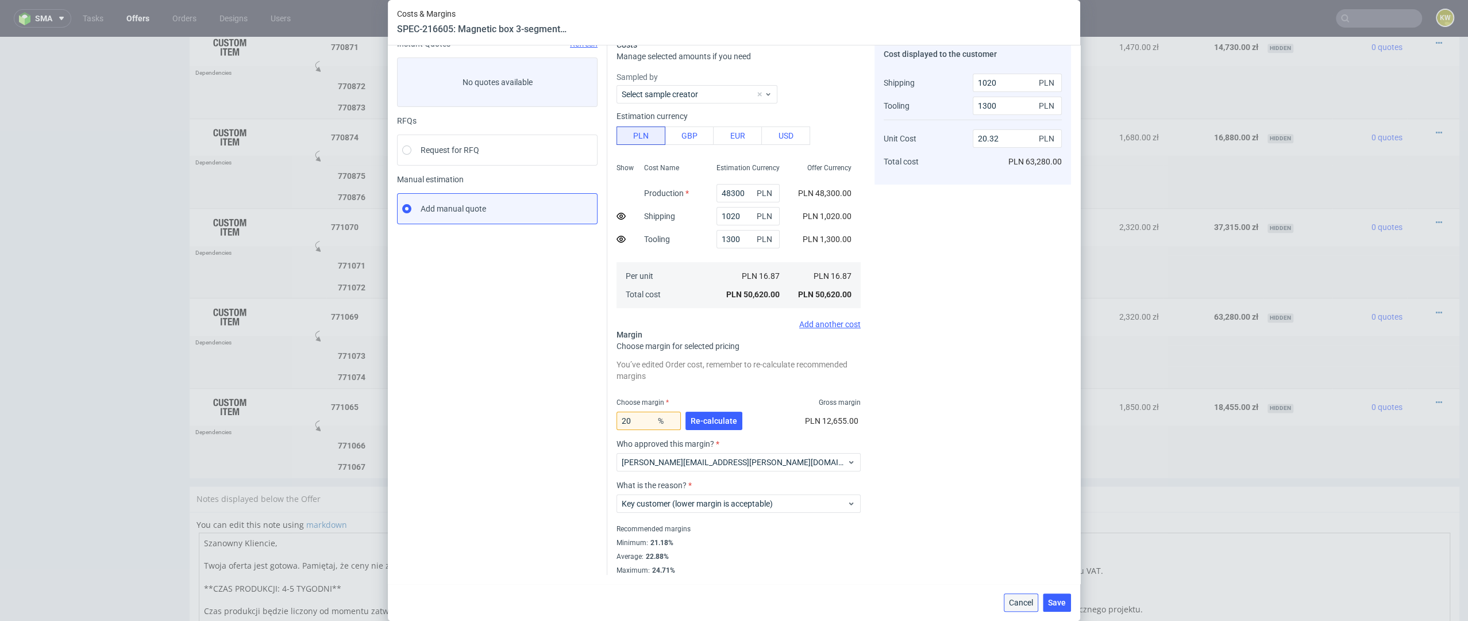
click at [1019, 597] on button "Cancel" at bounding box center [1021, 602] width 34 height 18
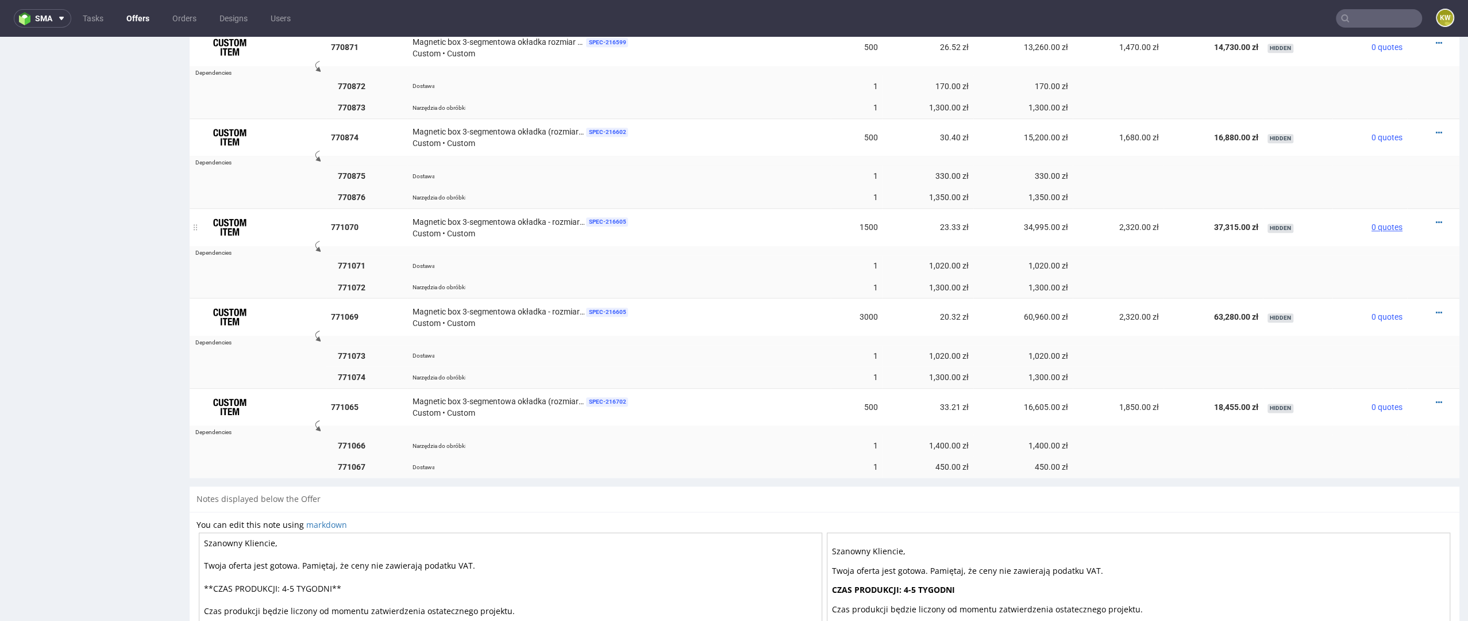
click at [1372, 222] on span "0 quotes" at bounding box center [1387, 226] width 31 height 9
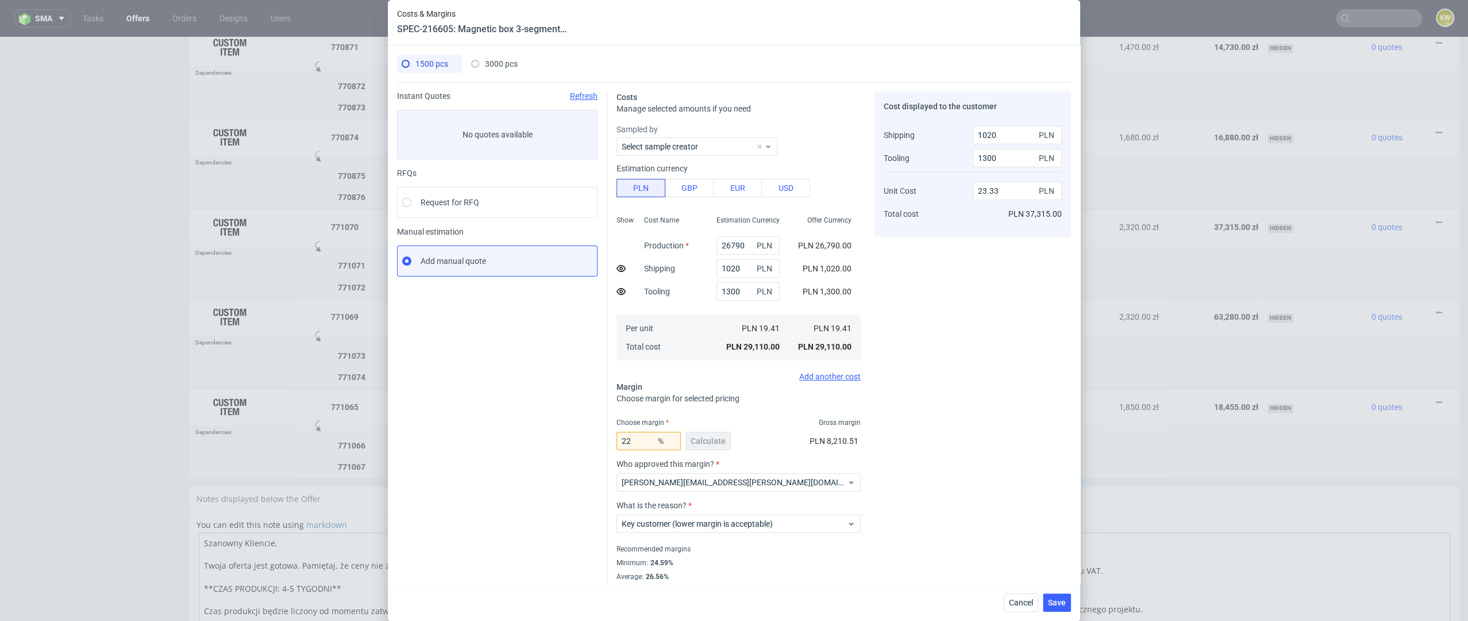
scroll to position [20, 0]
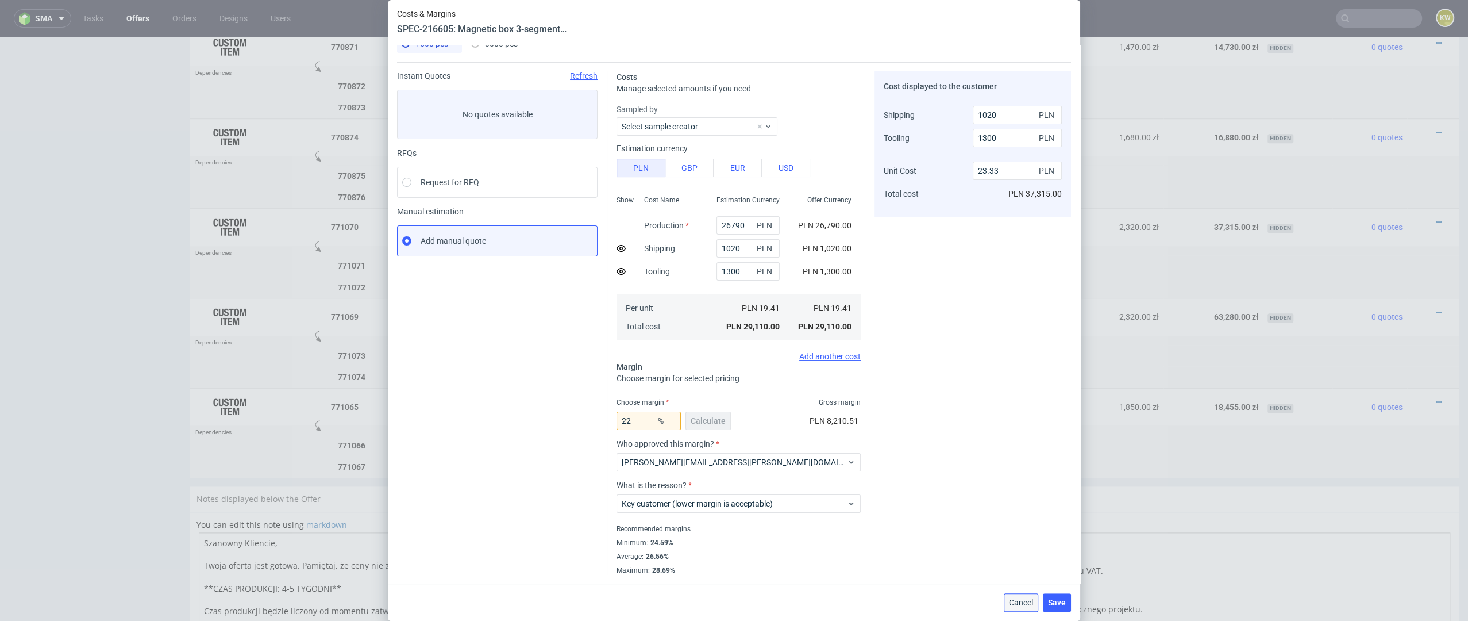
click at [1014, 599] on span "Cancel" at bounding box center [1021, 602] width 24 height 8
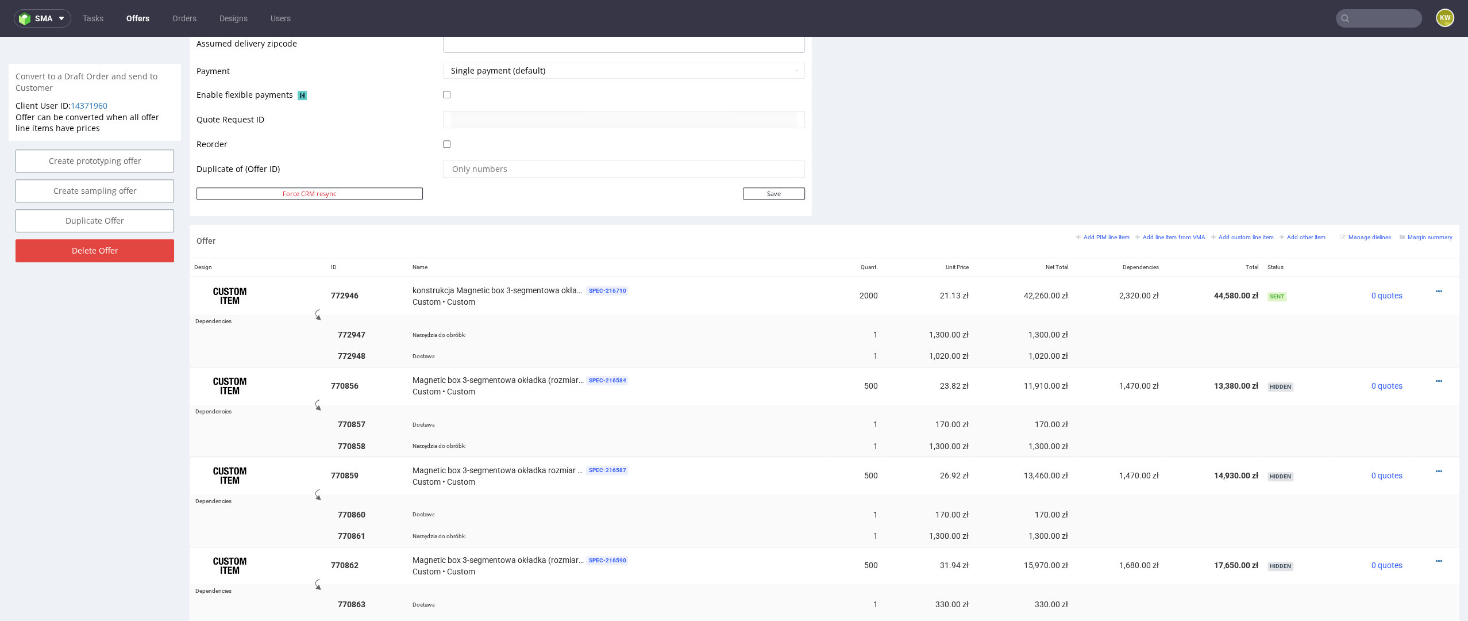
scroll to position [310, 0]
